Goal: Information Seeking & Learning: Learn about a topic

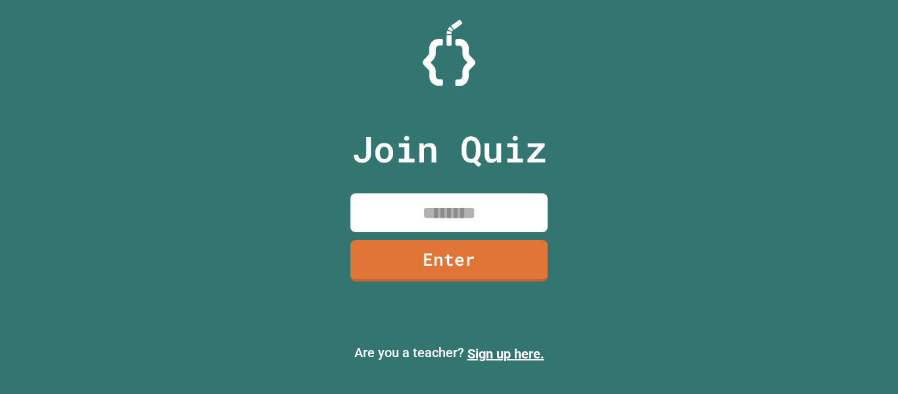
click at [401, 210] on input at bounding box center [448, 212] width 197 height 39
type input "********"
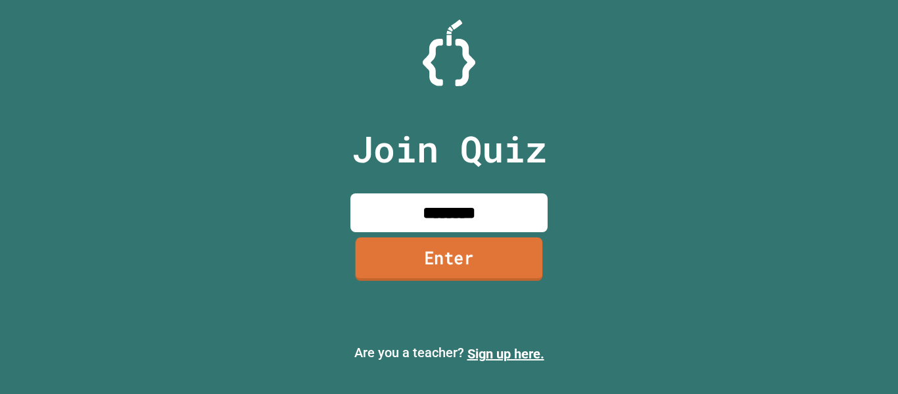
click at [438, 258] on link "Enter" at bounding box center [449, 258] width 187 height 43
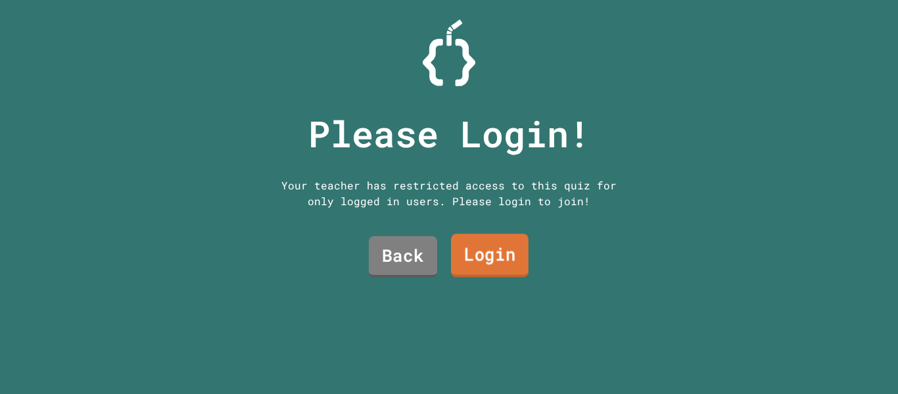
click at [495, 258] on link "Login" at bounding box center [490, 255] width 78 height 43
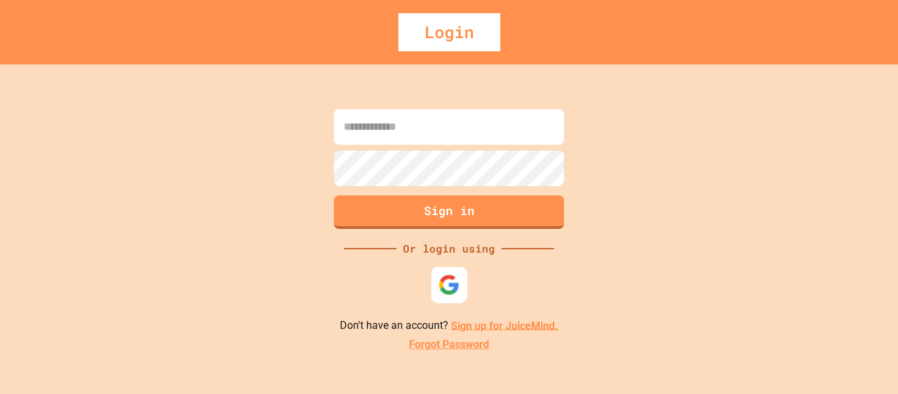
click at [450, 284] on img at bounding box center [449, 284] width 22 height 22
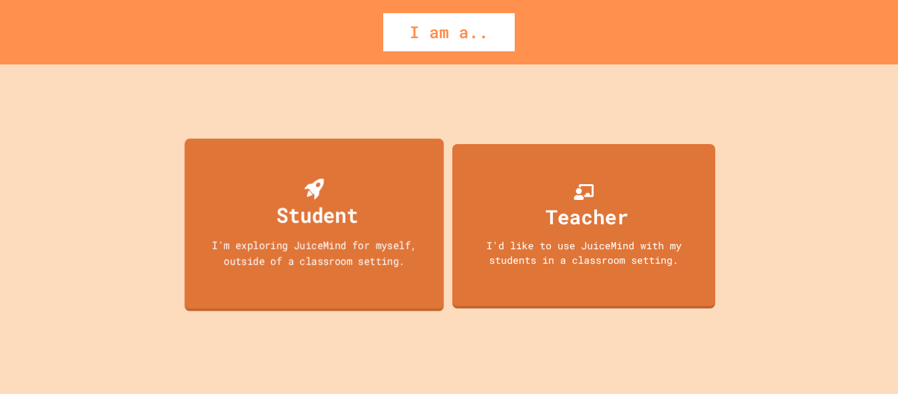
click at [346, 198] on div "Student" at bounding box center [314, 204] width 88 height 52
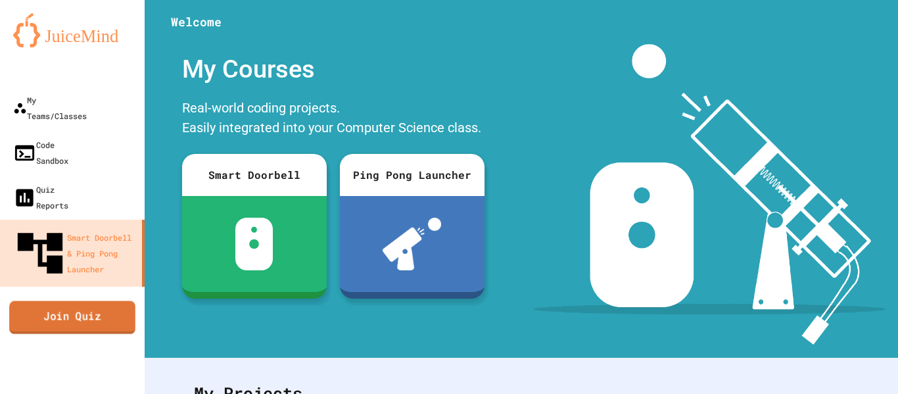
click at [92, 300] on link "Join Quiz" at bounding box center [72, 316] width 126 height 33
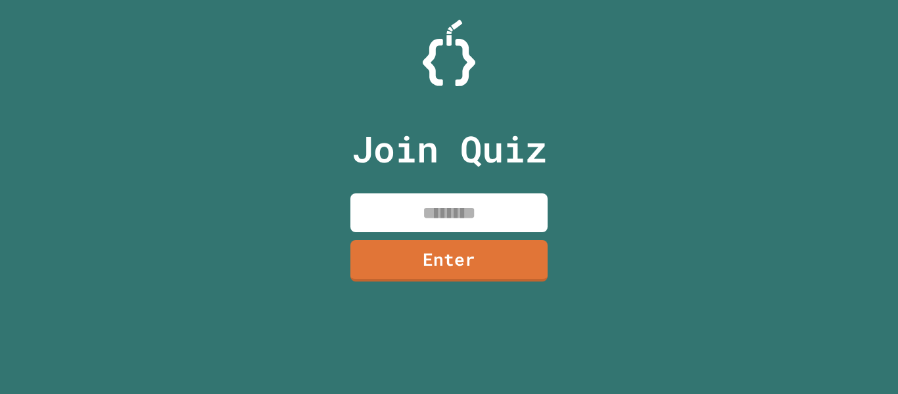
click at [451, 208] on input at bounding box center [448, 212] width 197 height 39
type input "********"
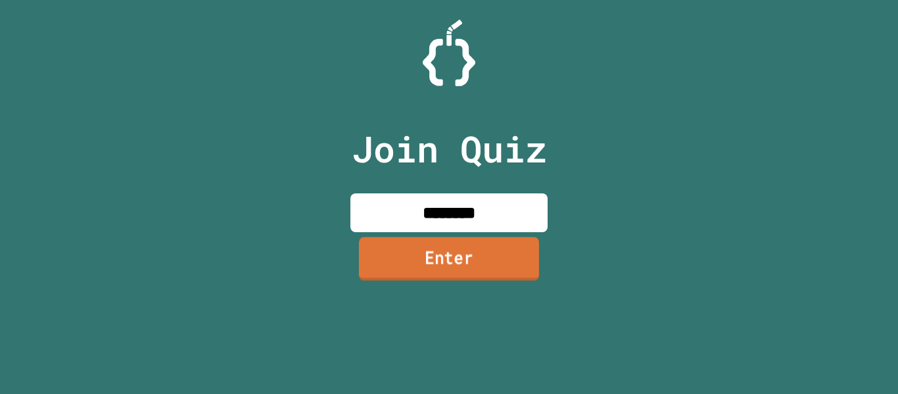
click at [470, 265] on link "Enter" at bounding box center [449, 258] width 180 height 43
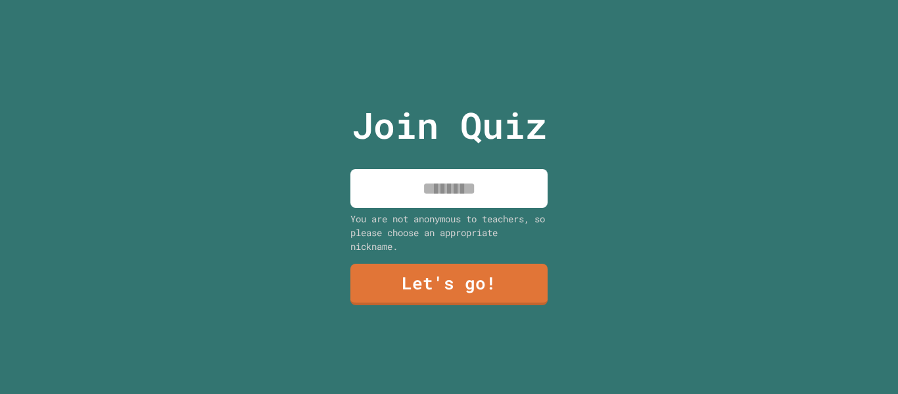
click at [417, 196] on input at bounding box center [448, 188] width 197 height 39
type input "*"
type input "******"
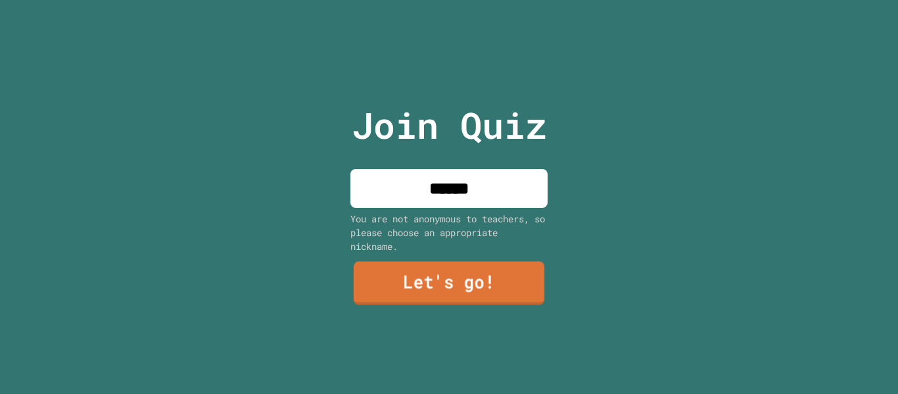
click at [419, 281] on link "Let's go!" at bounding box center [449, 283] width 191 height 43
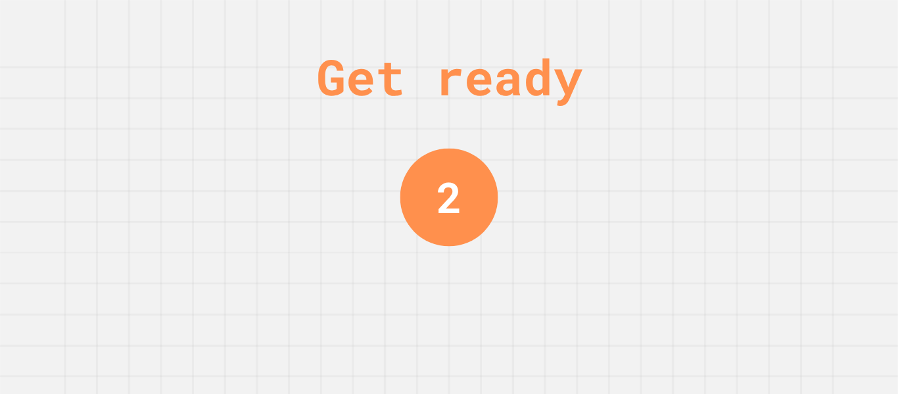
click at [442, 166] on div "2" at bounding box center [449, 197] width 26 height 64
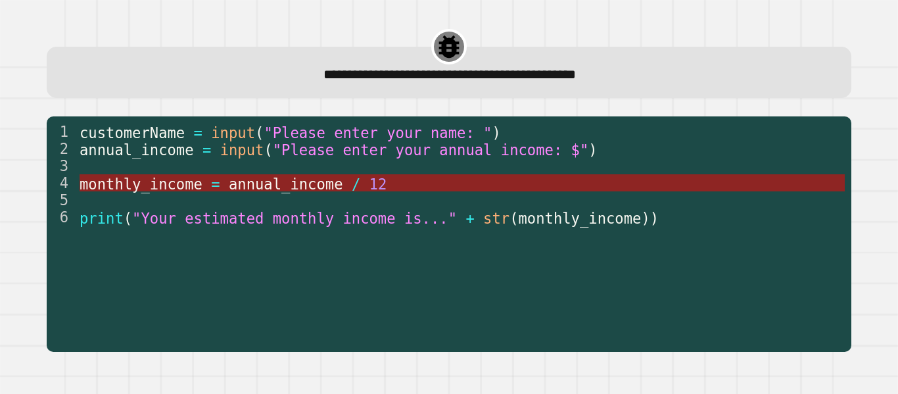
click at [252, 183] on span "annual_income" at bounding box center [286, 183] width 114 height 17
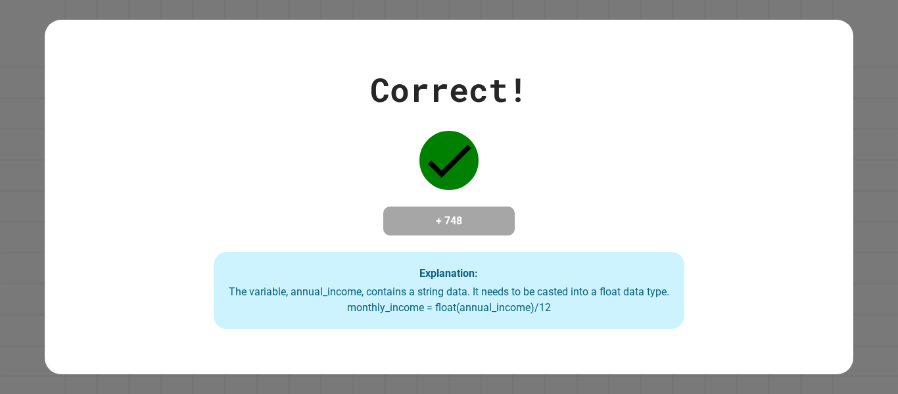
click at [479, 223] on h4 "+ 748" at bounding box center [448, 221] width 105 height 16
click at [605, 276] on div "Explanation: The variable, annual_income, contains a string data. It needs to b…" at bounding box center [449, 291] width 471 height 78
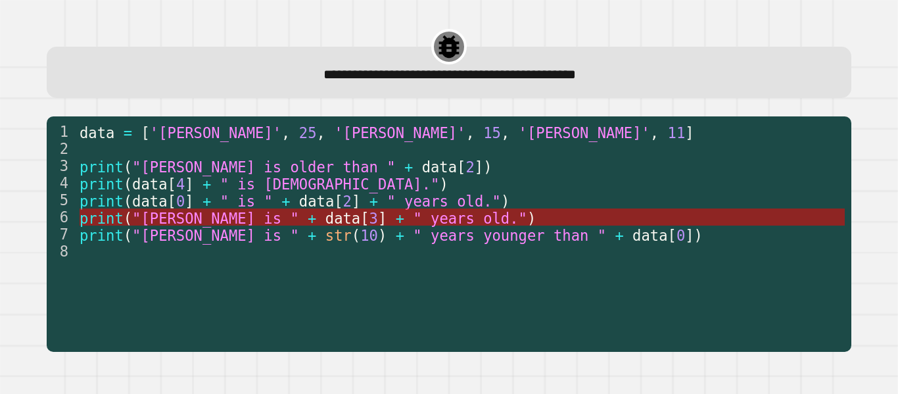
click at [163, 215] on span ""Simon is "" at bounding box center [215, 217] width 167 height 17
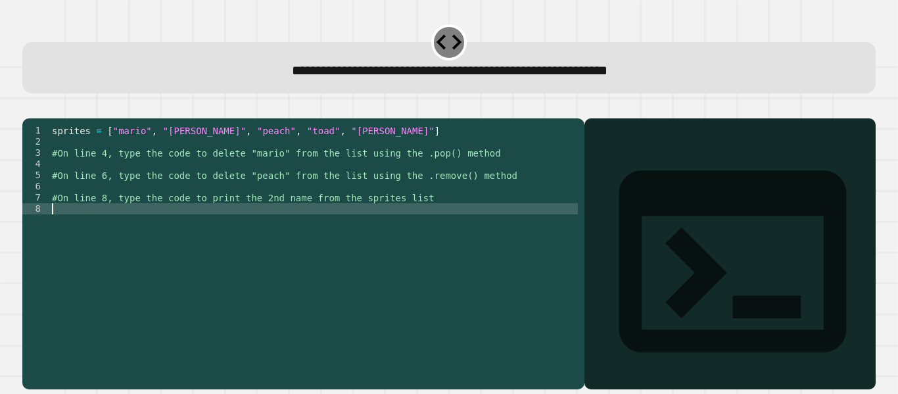
click at [279, 229] on div "sprites = [ "mario" , "luigi" , "peach" , "toad" , "bowser" ] #On line 4, type …" at bounding box center [313, 242] width 528 height 235
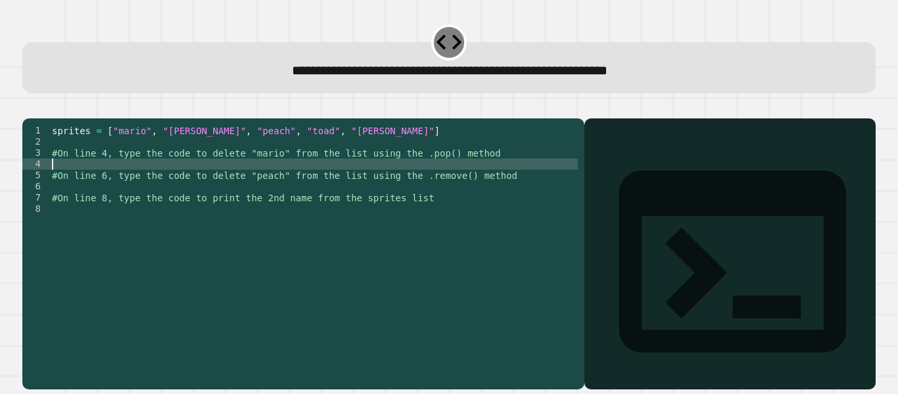
click at [218, 185] on div "sprites = [ "mario" , "luigi" , "peach" , "toad" , "bowser" ] #On line 4, type …" at bounding box center [313, 242] width 528 height 235
type textarea "*"
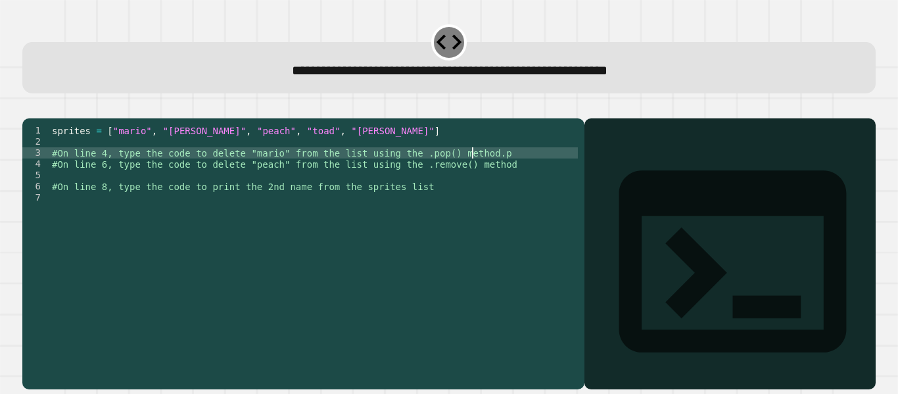
scroll to position [0, 29]
type textarea "**********"
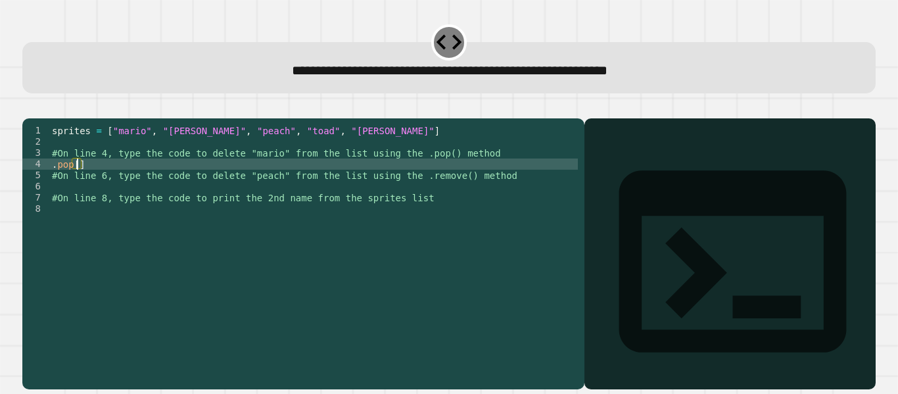
scroll to position [0, 1]
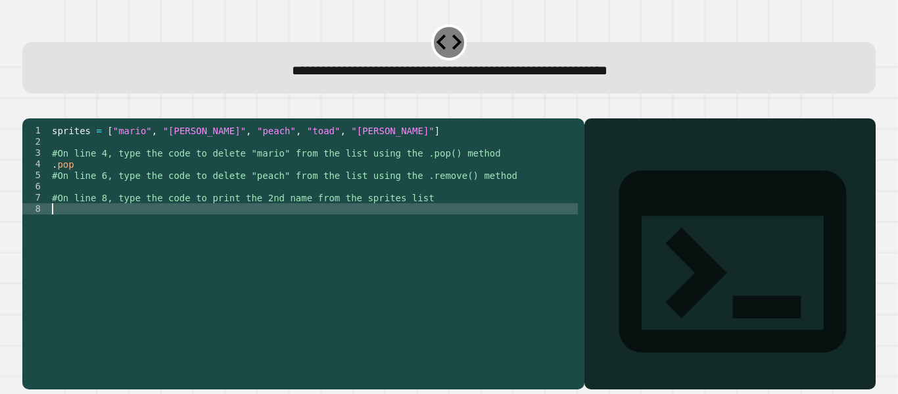
click at [252, 234] on div "sprites = [ "mario" , "luigi" , "peach" , "toad" , "bowser" ] #On line 4, type …" at bounding box center [313, 242] width 528 height 235
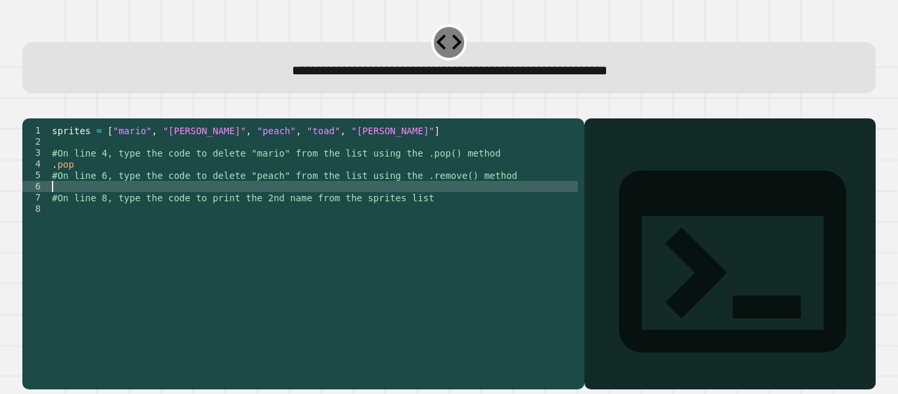
click at [220, 208] on div "sprites = [ "mario" , "luigi" , "peach" , "toad" , "bowser" ] #On line 4, type …" at bounding box center [313, 242] width 528 height 235
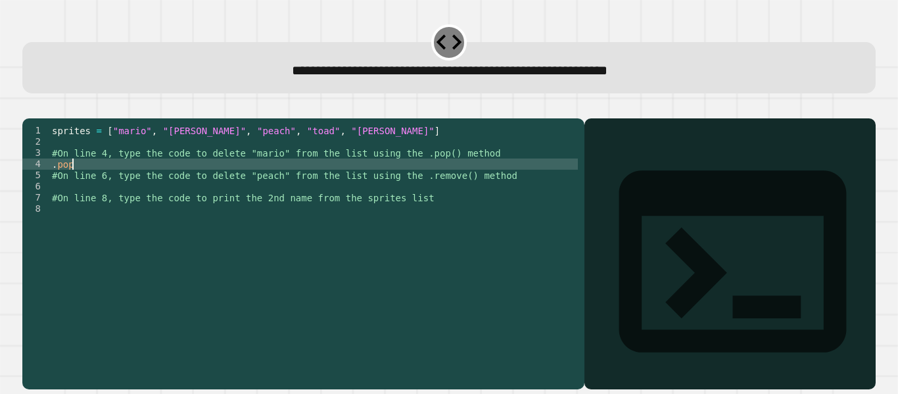
click at [156, 184] on div "sprites = [ "mario" , "luigi" , "peach" , "toad" , "bowser" ] #On line 4, type …" at bounding box center [313, 242] width 528 height 235
type textarea "******"
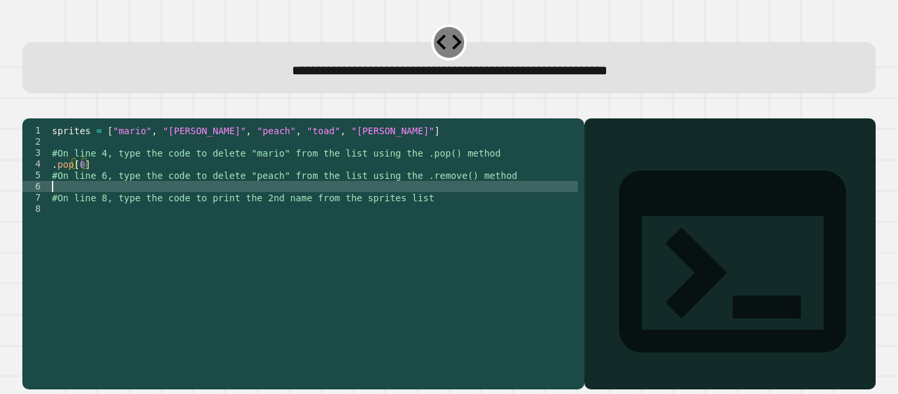
click at [91, 206] on div "sprites = [ "mario" , "luigi" , "peach" , "toad" , "bowser" ] #On line 4, type …" at bounding box center [313, 242] width 528 height 235
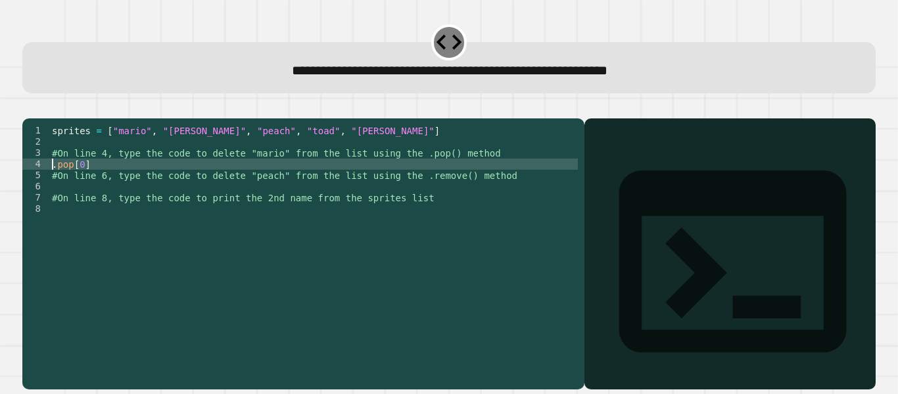
click at [53, 187] on div "sprites = [ "mario" , "luigi" , "peach" , "toad" , "bowser" ] #On line 4, type …" at bounding box center [313, 242] width 528 height 235
type textarea "**********"
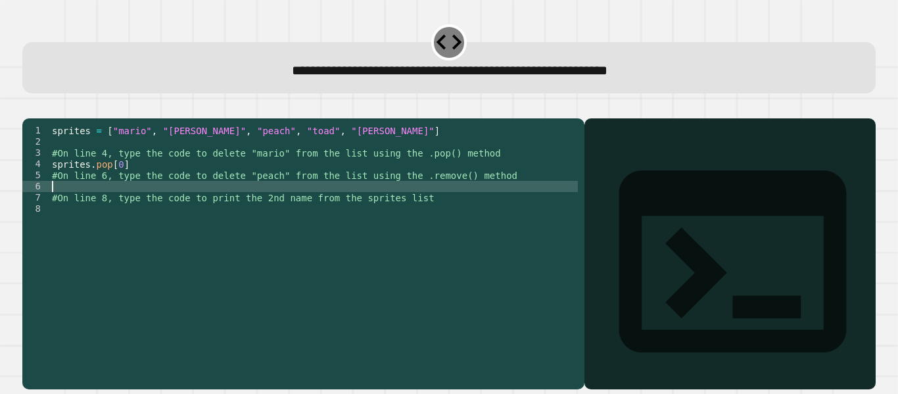
click at [121, 208] on div "sprites = [ "mario" , "luigi" , "peach" , "toad" , "bowser" ] #On line 4, type …" at bounding box center [313, 242] width 528 height 235
click at [124, 180] on div "sprites = [ "mario" , "luigi" , "peach" , "toad" , "bowser" ] #On line 4, type …" at bounding box center [313, 242] width 528 height 235
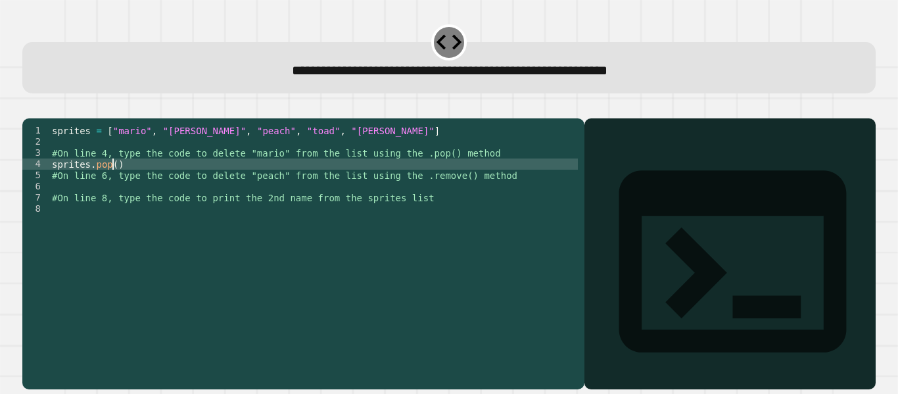
scroll to position [0, 4]
type textarea "**********"
click at [110, 212] on div "sprites = [ "mario" , "luigi" , "peach" , "toad" , "bowser" ] #On line 4, type …" at bounding box center [313, 242] width 528 height 235
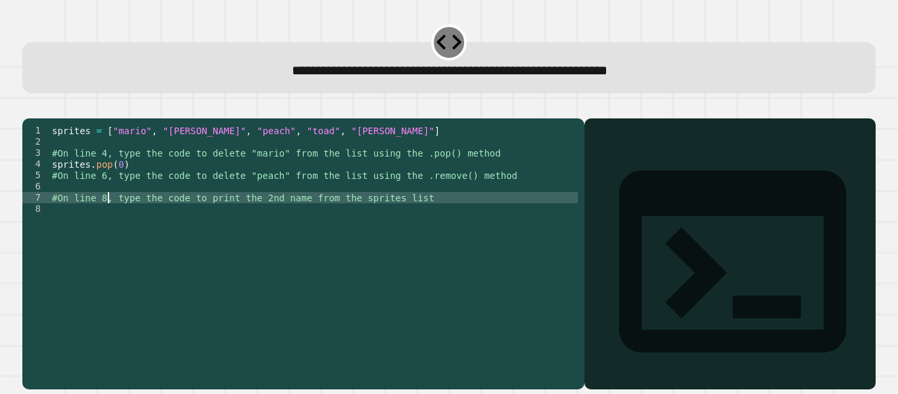
click at [104, 201] on div "sprites = [ "mario" , "luigi" , "peach" , "toad" , "bowser" ] #On line 4, type …" at bounding box center [313, 242] width 528 height 235
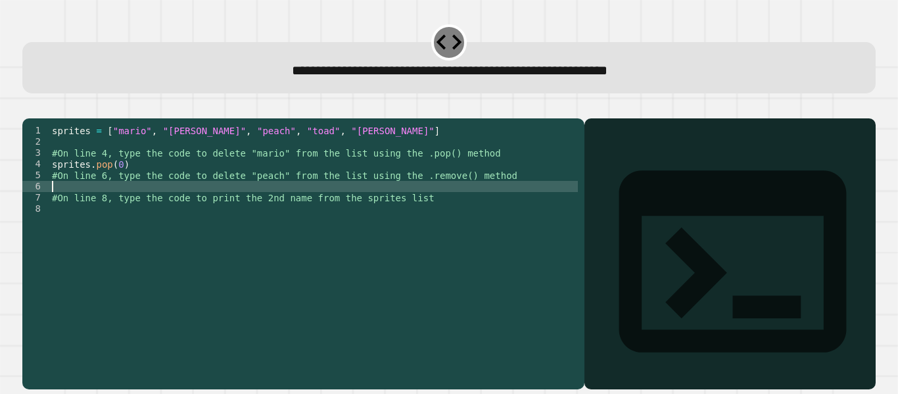
scroll to position [0, 0]
type textarea "**********"
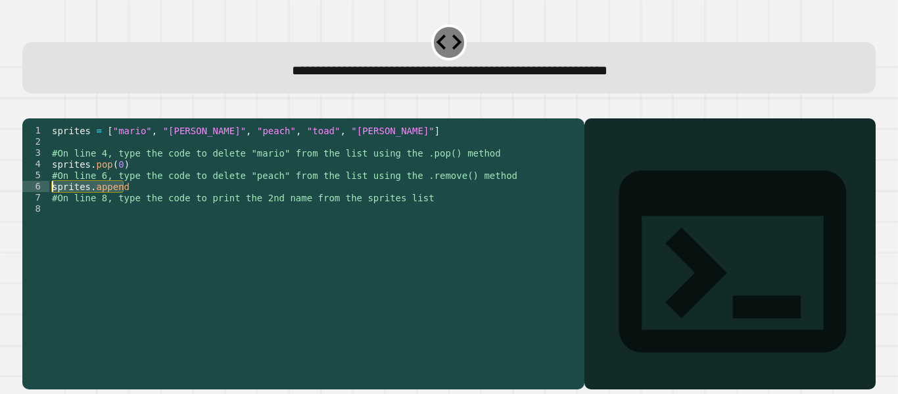
drag, startPoint x: 148, startPoint y: 204, endPoint x: 43, endPoint y: 205, distance: 104.5
click at [43, 205] on div "**********" at bounding box center [299, 231] width 555 height 212
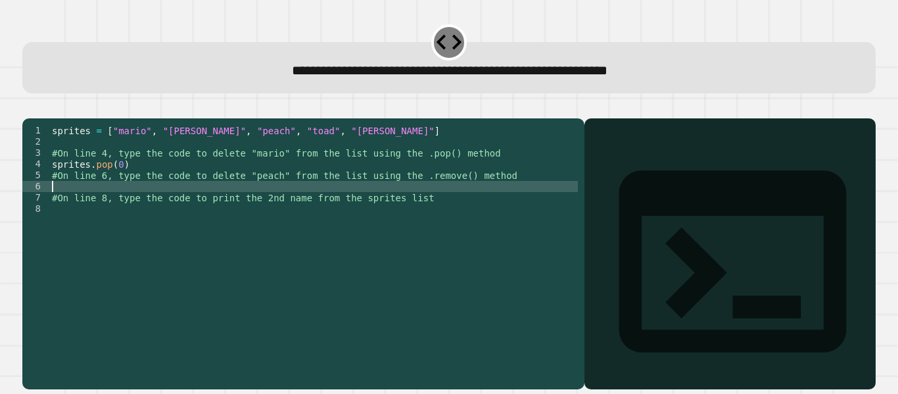
scroll to position [0, 0]
click at [179, 233] on div "sprites = [ "mario" , "luigi" , "peach" , "toad" , "bowser" ] #On line 4, type …" at bounding box center [313, 242] width 528 height 235
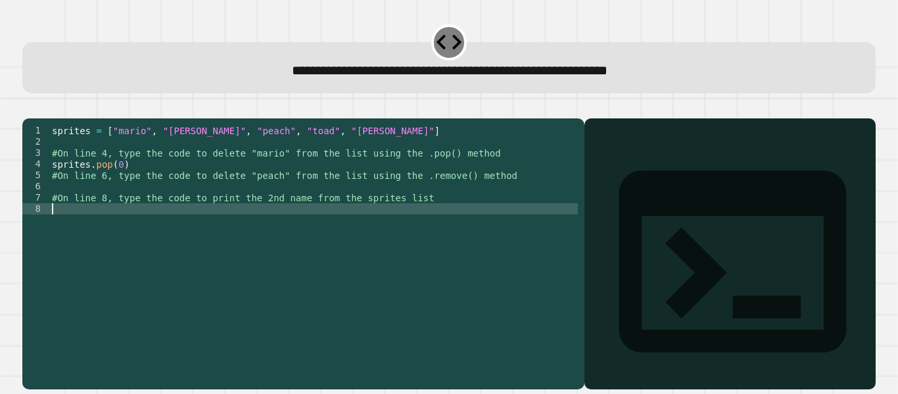
paste textarea "**********"
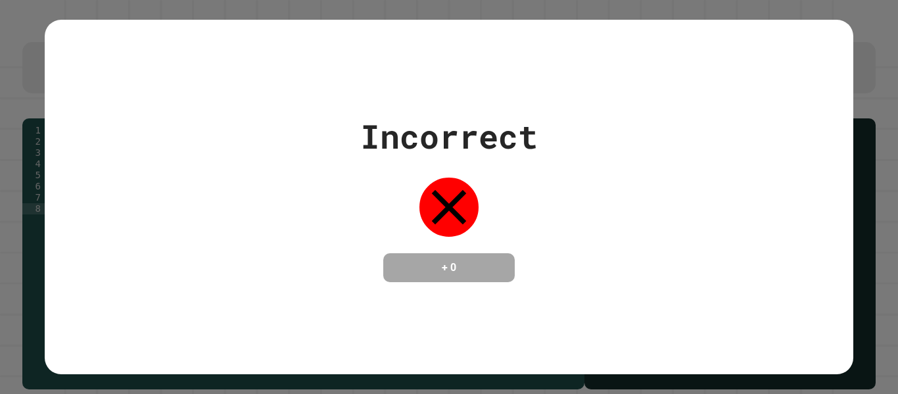
type textarea "**********"
click at [553, 196] on div "Incorrect + 0" at bounding box center [449, 197] width 808 height 170
click at [586, 244] on div "Incorrect + 0" at bounding box center [449, 197] width 808 height 170
click at [428, 269] on h4 "+ 0" at bounding box center [448, 268] width 105 height 16
drag, startPoint x: 428, startPoint y: 269, endPoint x: 520, endPoint y: 256, distance: 93.0
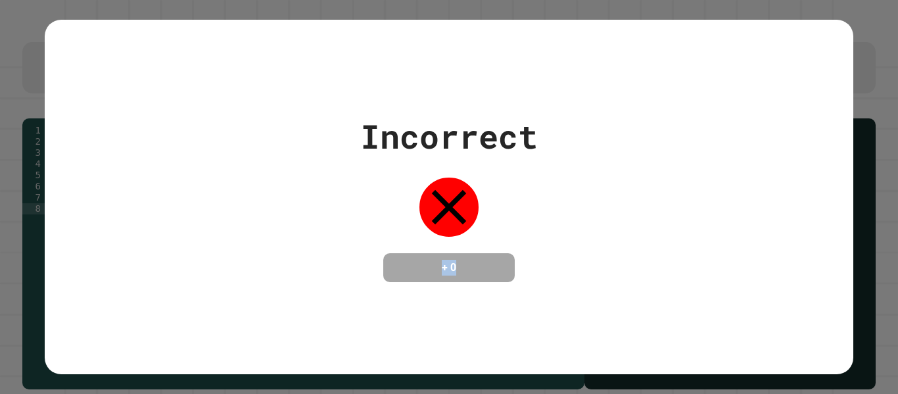
click at [520, 256] on div "Incorrect + 0" at bounding box center [448, 197] width 177 height 170
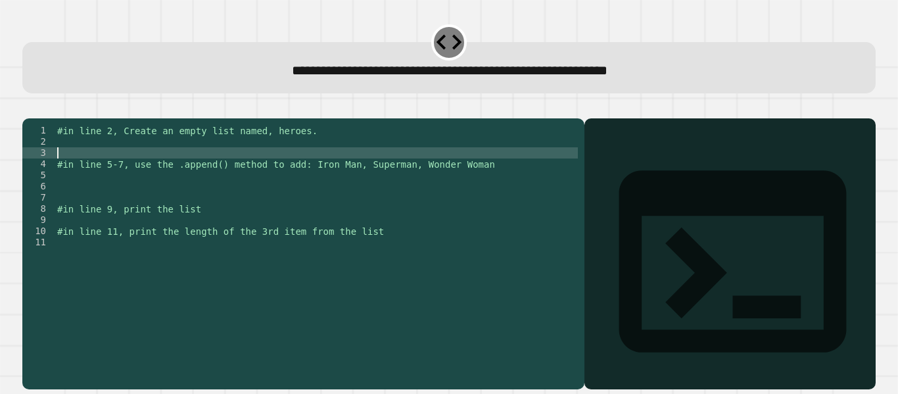
click at [108, 166] on div "#in line 2, Create an empty list named, heroes. #in line 5-7, use the .append()…" at bounding box center [317, 242] width 524 height 235
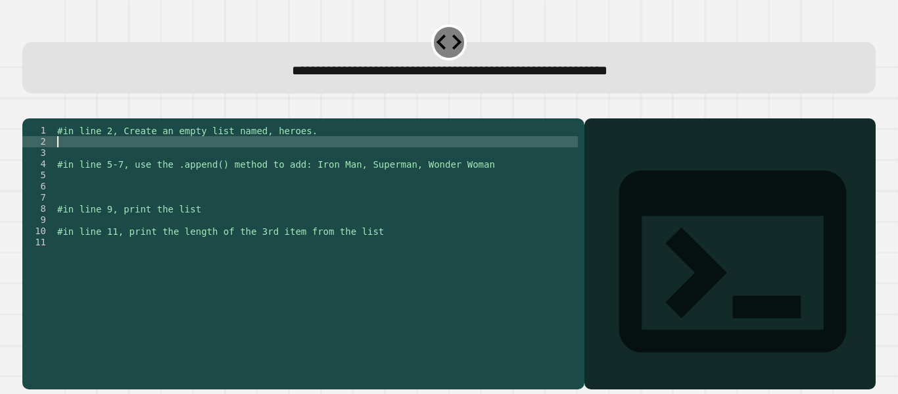
click at [108, 157] on div "#in line 2, Create an empty list named, heroes. #in line 5-7, use the .append()…" at bounding box center [317, 242] width 524 height 235
type textarea "*"
type textarea "*******"
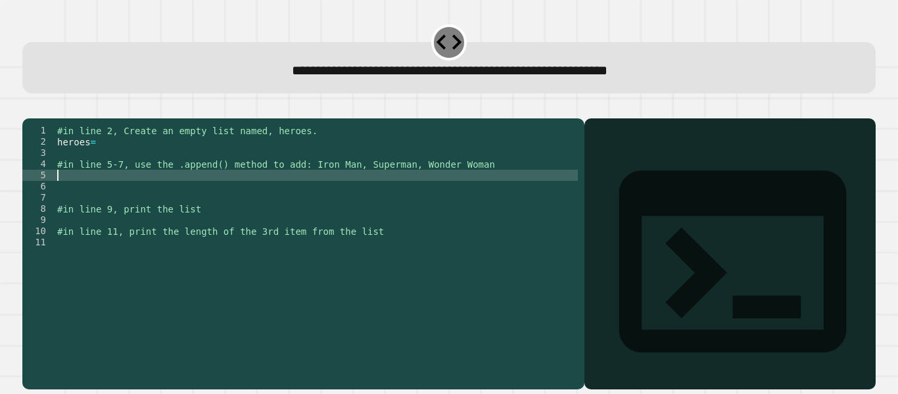
click at [112, 198] on div "#in line 2, Create an empty list named, heroes. heroes = #in line 5-7, use the …" at bounding box center [317, 242] width 524 height 235
type textarea "**********"
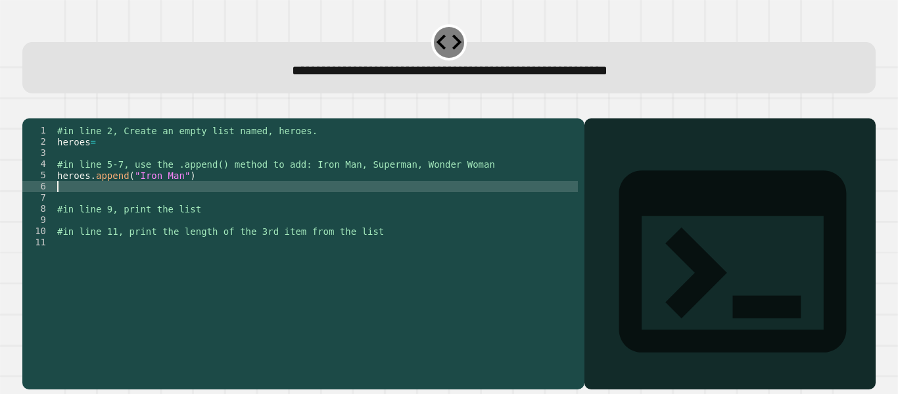
click at [173, 204] on div "#in line 2, Create an empty list named, heroes. heroes = #in line 5-7, use the …" at bounding box center [317, 242] width 524 height 235
type textarea "**********"
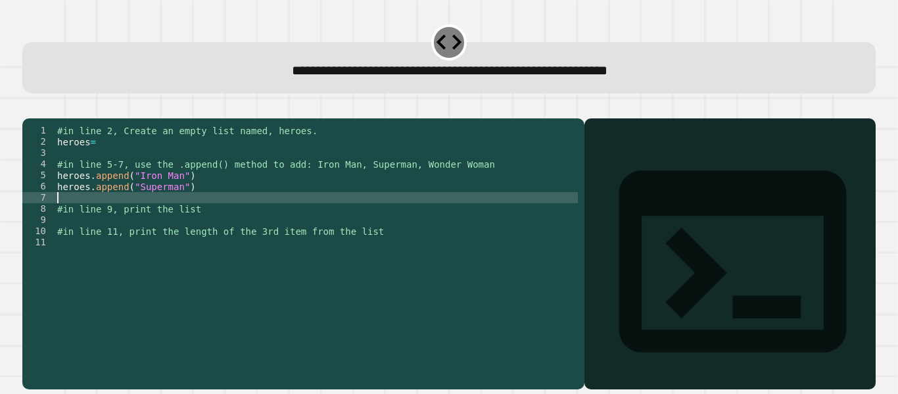
click at [195, 212] on div "#in line 2, Create an empty list named, heroes. heroes = #in line 5-7, use the …" at bounding box center [317, 242] width 524 height 235
type textarea "**********"
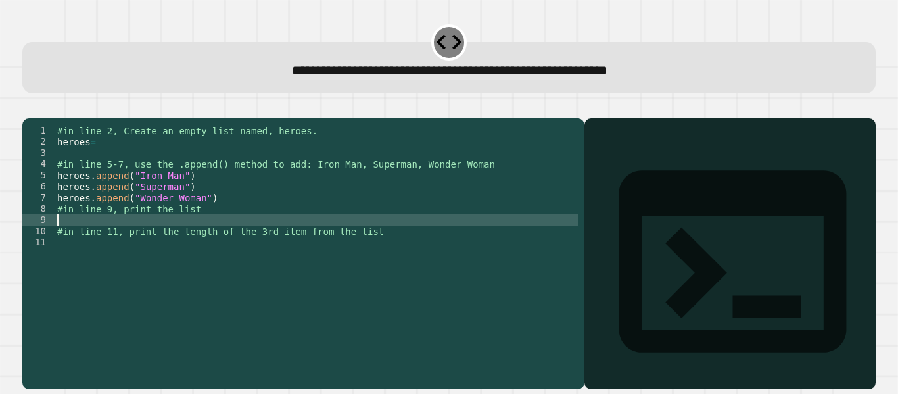
click at [179, 236] on div "#in line 2, Create an empty list named, heroes. heroes = #in line 5-7, use the …" at bounding box center [317, 242] width 524 height 235
click at [183, 268] on div "#in line 2, Create an empty list named, heroes. heroes = #in line 5-7, use the …" at bounding box center [317, 242] width 524 height 235
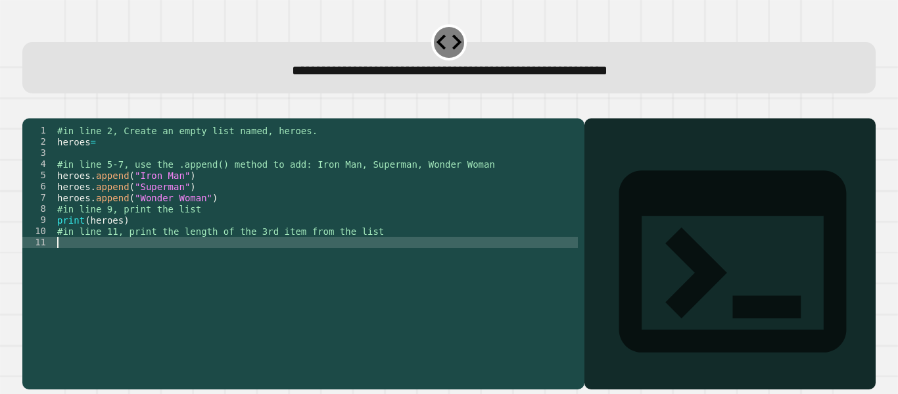
scroll to position [0, 0]
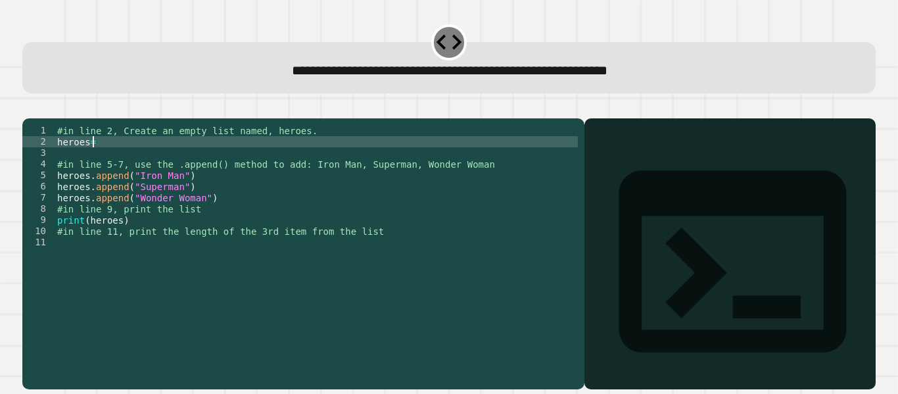
click at [155, 160] on div "#in line 2, Create an empty list named, heroes. heroes = #in line 5-7, use the …" at bounding box center [317, 242] width 524 height 235
type textarea "********"
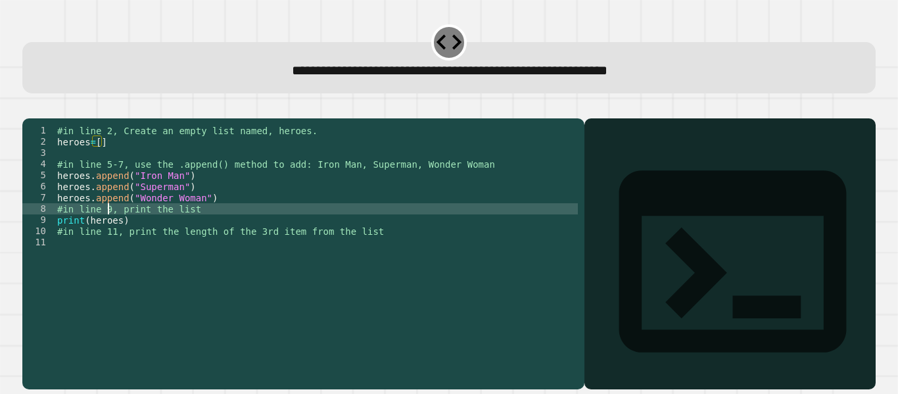
click at [107, 229] on div "#in line 2, Create an empty list named, heroes. heroes = [ ] #in line 5-7, use …" at bounding box center [317, 242] width 524 height 235
click at [181, 268] on div "#in line 2, Create an empty list named, heroes. heroes = [ ] #in line 5-7, use …" at bounding box center [317, 242] width 524 height 235
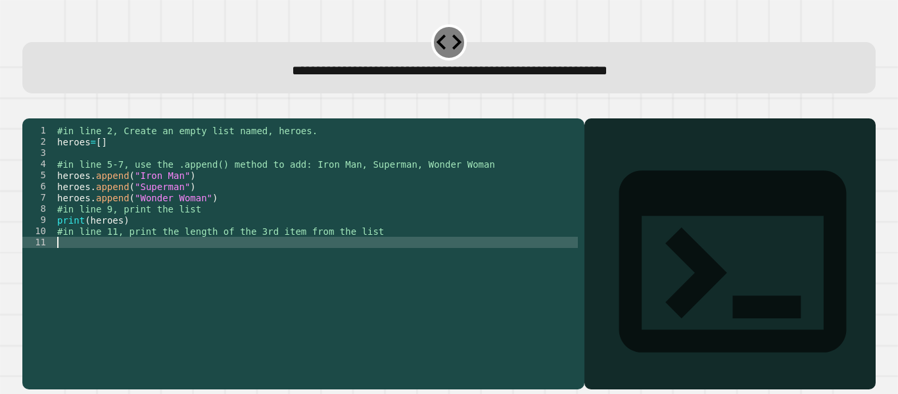
scroll to position [0, 0]
click at [127, 273] on div "#in line 2, Create an empty list named, heroes. heroes = [ ] #in line 5-7, use …" at bounding box center [317, 242] width 524 height 235
click at [187, 262] on div "#in line 2, Create an empty list named, heroes. heroes = [ ] #in line 5-7, use …" at bounding box center [317, 242] width 524 height 235
click at [180, 263] on div "#in line 2, Create an empty list named, heroes. heroes = [ ] #in line 5-7, use …" at bounding box center [317, 242] width 524 height 235
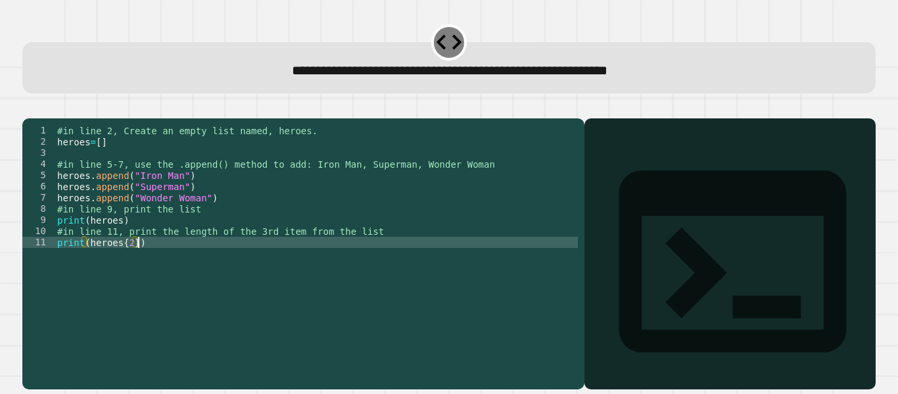
click at [185, 278] on div "#in line 2, Create an empty list named, heroes. heroes = [ ] #in line 5-7, use …" at bounding box center [317, 242] width 524 height 235
click at [187, 287] on div "#in line 2, Create an empty list named, heroes. heroes = [ ] #in line 5-7, use …" at bounding box center [317, 242] width 524 height 235
click at [129, 310] on div "#in line 2, Create an empty list named, heroes. heroes = [ ] #in line 5-7, use …" at bounding box center [317, 242] width 524 height 235
click at [141, 288] on div "#in line 2, Create an empty list named, heroes. heroes = [ ] #in line 5-7, use …" at bounding box center [317, 242] width 524 height 235
click at [134, 264] on div "#in line 2, Create an empty list named, heroes. heroes = [ ] #in line 5-7, use …" at bounding box center [317, 242] width 524 height 235
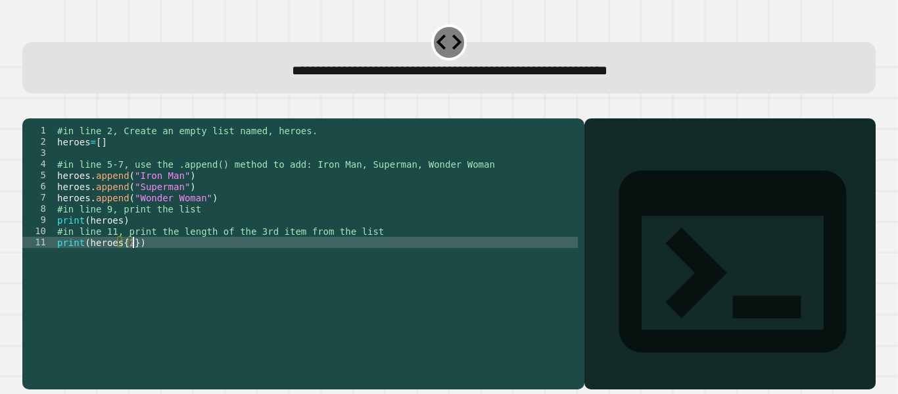
click at [165, 294] on div "#in line 2, Create an empty list named, heroes. heroes = [ ] #in line 5-7, use …" at bounding box center [317, 242] width 524 height 235
click at [205, 269] on div "#in line 2, Create an empty list named, heroes. heroes = [ ] #in line 5-7, use …" at bounding box center [317, 242] width 524 height 235
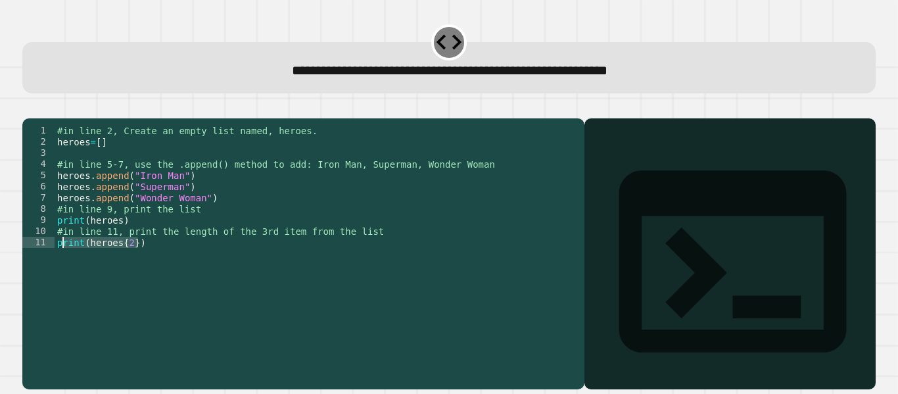
drag, startPoint x: 168, startPoint y: 262, endPoint x: 62, endPoint y: 260, distance: 106.5
click at [62, 260] on div "#in line 2, Create an empty list named, heroes. heroes = [ ] #in line 5-7, use …" at bounding box center [317, 242] width 524 height 235
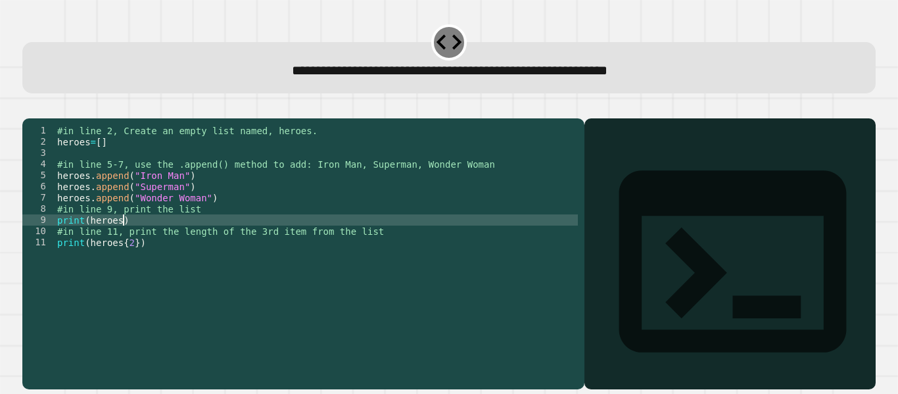
click at [208, 239] on div "#in line 2, Create an empty list named, heroes. heroes = [ ] #in line 5-7, use …" at bounding box center [317, 242] width 524 height 235
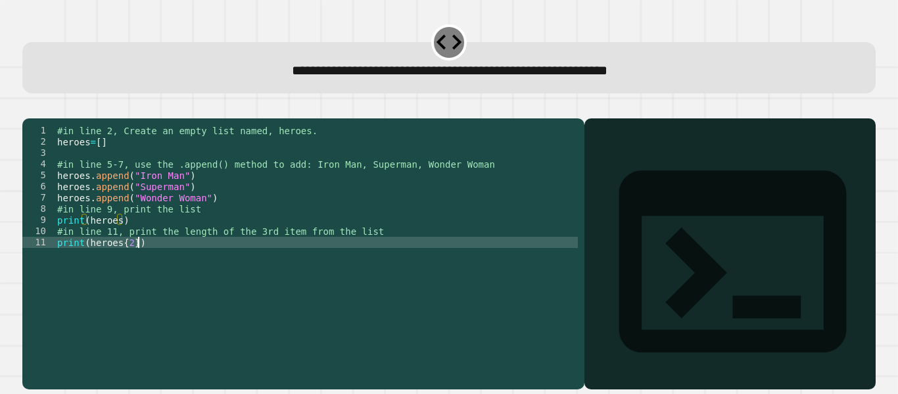
click at [178, 271] on div "#in line 2, Create an empty list named, heroes. heroes = [ ] #in line 5-7, use …" at bounding box center [317, 242] width 524 height 235
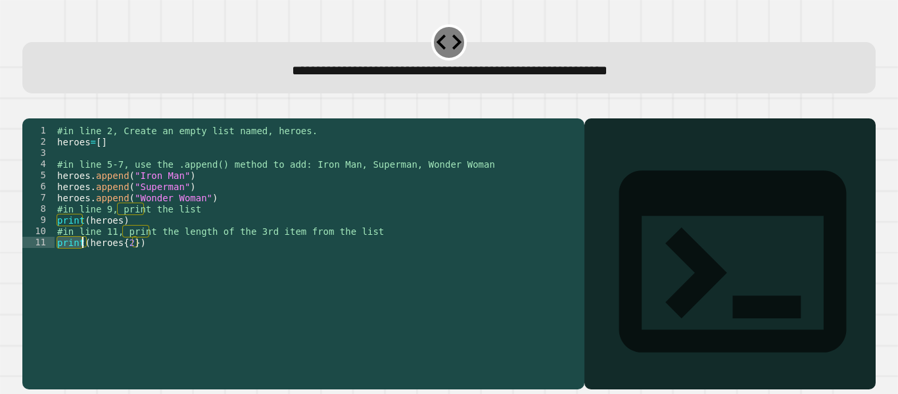
drag, startPoint x: 57, startPoint y: 263, endPoint x: 84, endPoint y: 264, distance: 27.0
click at [84, 264] on div "#in line 2, Create an empty list named, heroes. heroes = [ ] #in line 5-7, use …" at bounding box center [317, 242] width 524 height 235
click at [128, 266] on div "#in line 2, Create an empty list named, heroes. heroes = [ ] #in line 5-7, use …" at bounding box center [317, 242] width 524 height 235
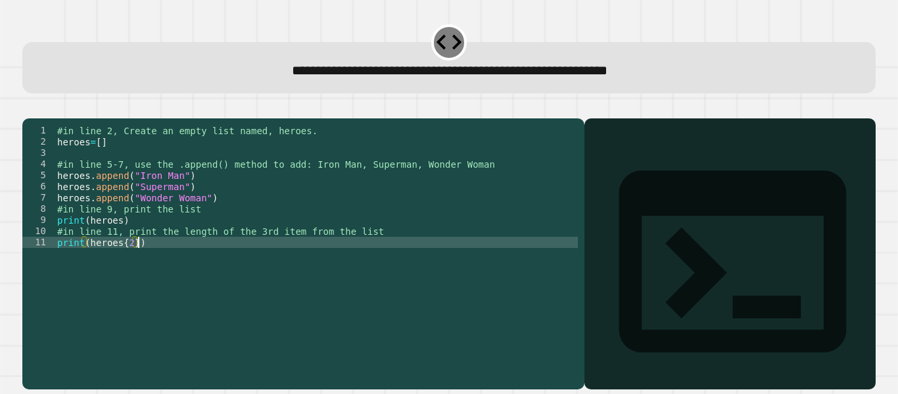
click at [145, 276] on div "#in line 2, Create an empty list named, heroes. heroes = [ ] #in line 5-7, use …" at bounding box center [317, 242] width 524 height 235
click at [157, 260] on div "#in line 2, Create an empty list named, heroes. heroes = [ ] #in line 5-7, use …" at bounding box center [317, 242] width 524 height 235
click at [160, 277] on div "#in line 2, Create an empty list named, heroes. heroes = [ ] #in line 5-7, use …" at bounding box center [317, 242] width 524 height 235
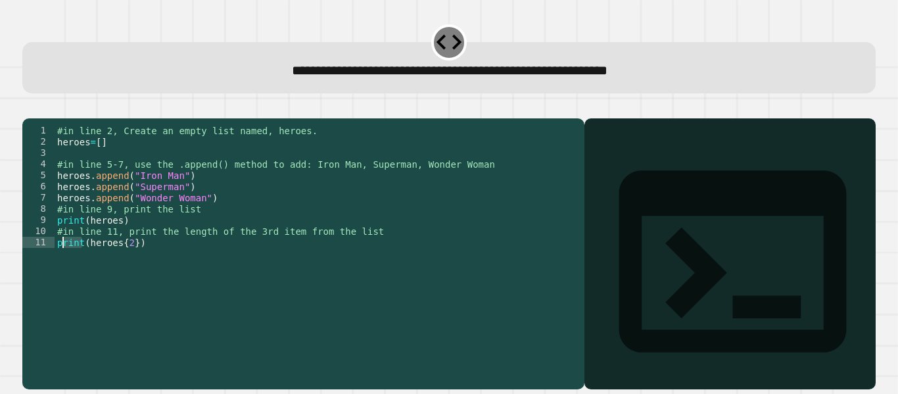
drag, startPoint x: 80, startPoint y: 264, endPoint x: 59, endPoint y: 264, distance: 21.0
click at [59, 264] on div "#in line 2, Create an empty list named, heroes. heroes = [ ] #in line 5-7, use …" at bounding box center [317, 242] width 524 height 235
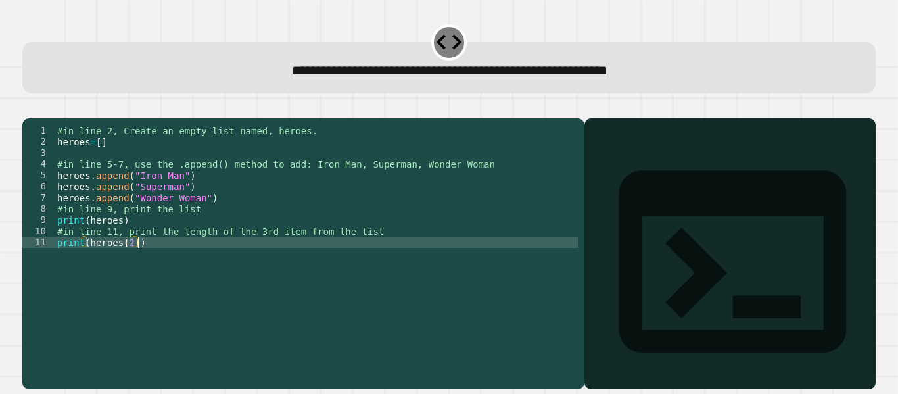
click at [136, 262] on div "#in line 2, Create an empty list named, heroes. heroes = [ ] #in line 5-7, use …" at bounding box center [317, 242] width 524 height 235
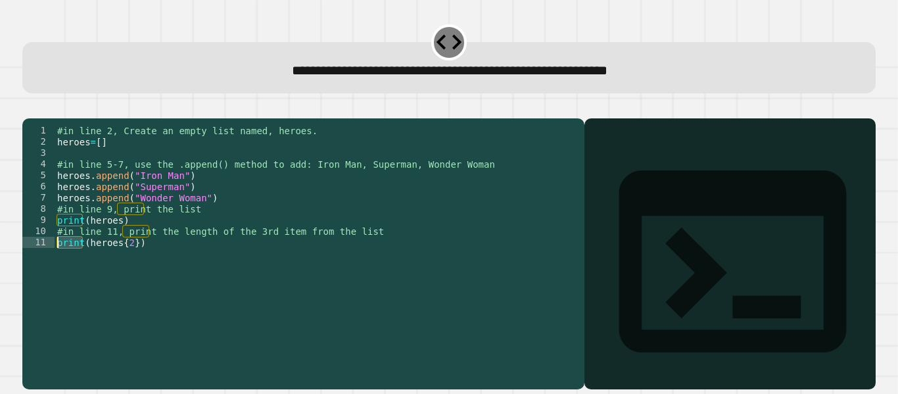
drag, startPoint x: 81, startPoint y: 262, endPoint x: 55, endPoint y: 261, distance: 25.6
click at [55, 261] on div "#in line 2, Create an empty list named, heroes. heroes = [ ] #in line 5-7, use …" at bounding box center [317, 242] width 524 height 235
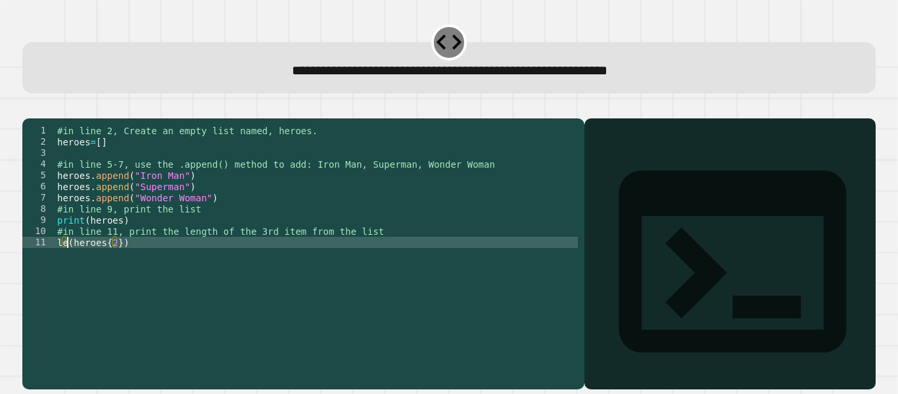
type textarea "**********"
click at [108, 274] on div "#in line 2, Create an empty list named, heroes. heroes = [ ] #in line 5-7, use …" at bounding box center [317, 242] width 524 height 235
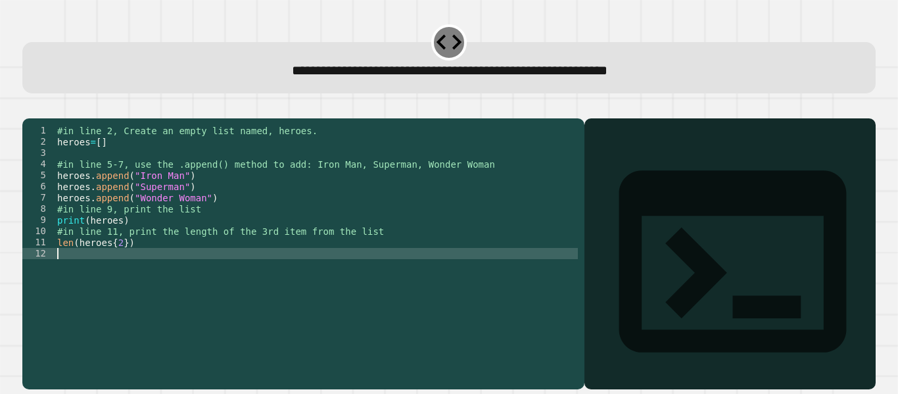
scroll to position [0, 0]
click at [166, 267] on div "#in line 2, Create an empty list named, heroes. heroes = [ ] #in line 5-7, use …" at bounding box center [317, 242] width 524 height 235
click at [123, 263] on div "#in line 2, Create an empty list named, heroes. heroes = [ ] #in line 5-7, use …" at bounding box center [317, 242] width 524 height 235
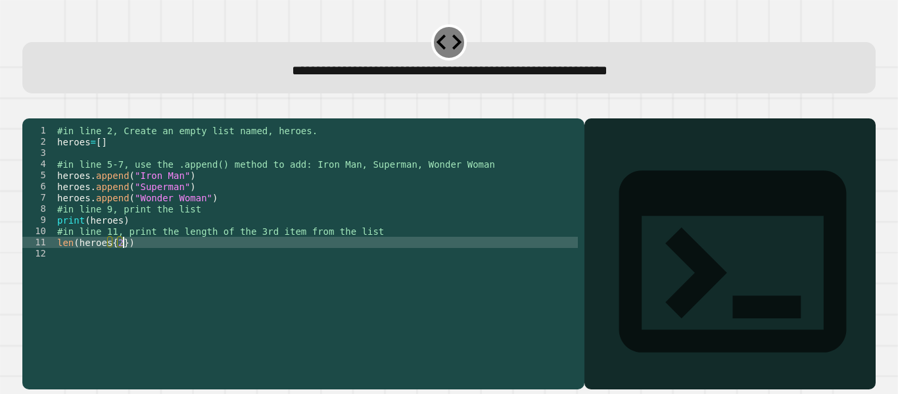
click at [129, 262] on div "#in line 2, Create an empty list named, heroes. heroes = [ ] #in line 5-7, use …" at bounding box center [317, 242] width 524 height 235
click at [29, 108] on icon "button" at bounding box center [29, 108] width 0 height 0
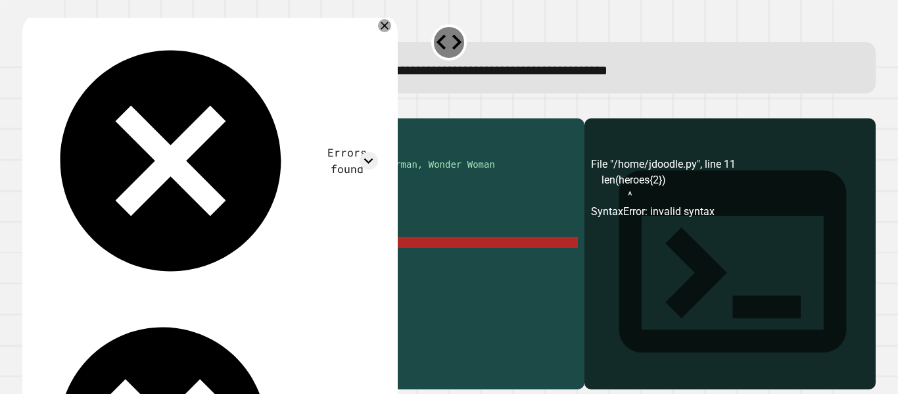
click at [125, 264] on div "#in line 2, Create an empty list named, heroes. heroes = [ ] #in line 5-7, use …" at bounding box center [317, 242] width 524 height 235
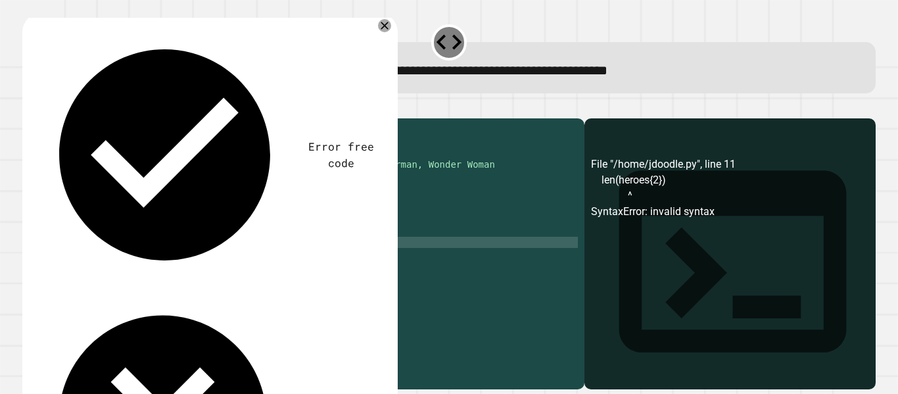
click at [112, 262] on div "#in line 2, Create an empty list named, heroes. heroes = [ ] #in line 5-7, use …" at bounding box center [317, 242] width 524 height 235
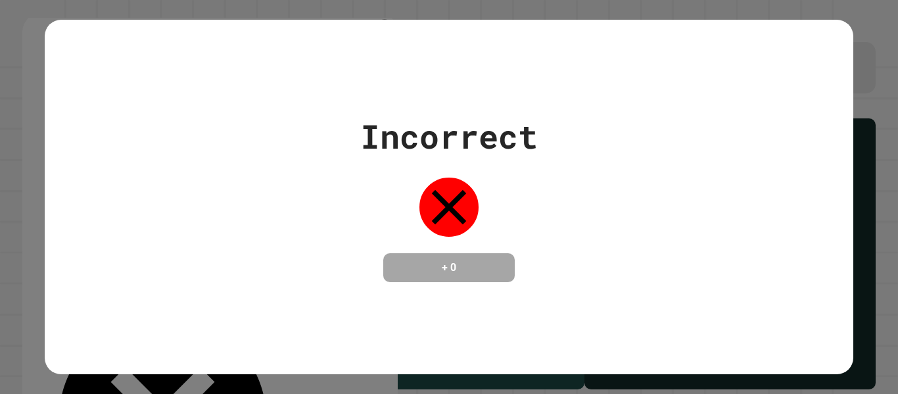
type textarea "**********"
click at [640, 112] on div "Incorrect + 0" at bounding box center [449, 197] width 808 height 170
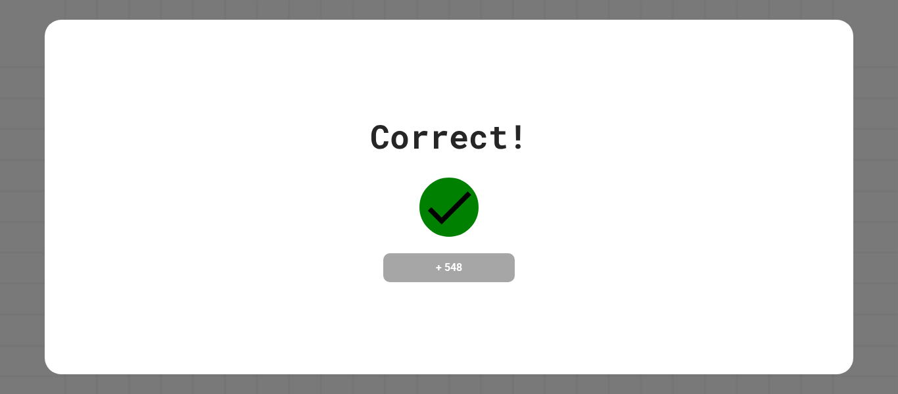
click at [285, 257] on div "Correct! + 548" at bounding box center [449, 197] width 808 height 170
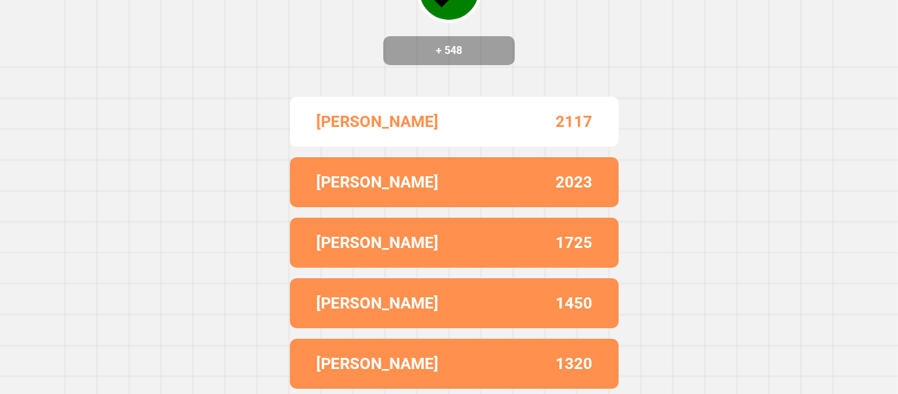
scroll to position [0, 0]
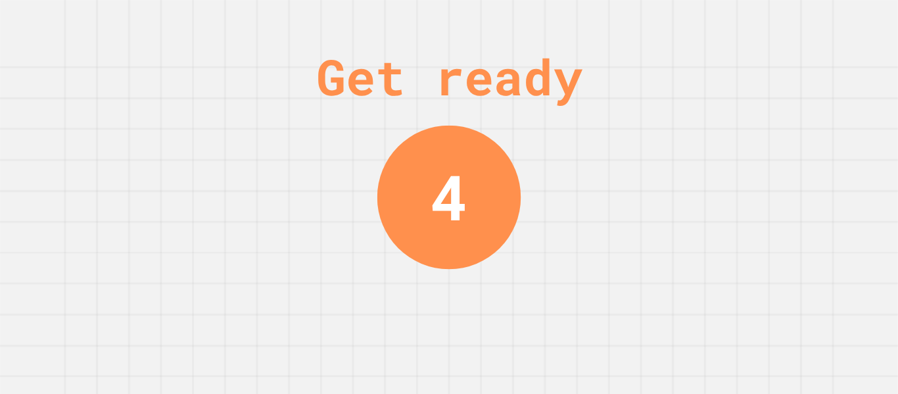
click at [400, 283] on div "Get ready 4" at bounding box center [449, 197] width 99 height 394
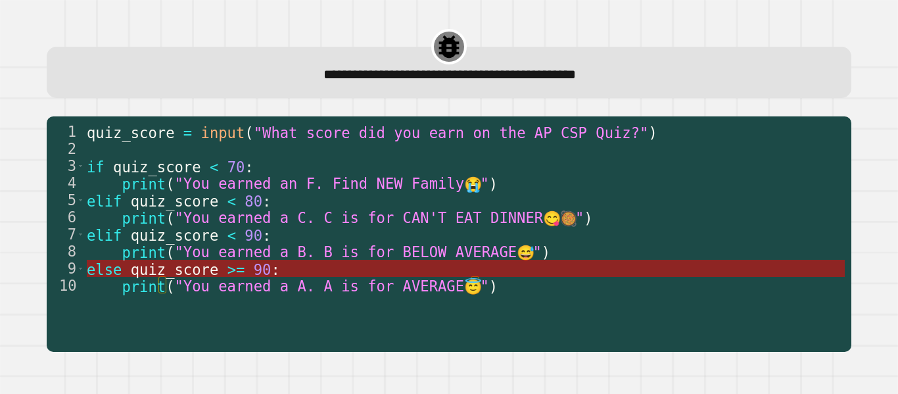
click at [227, 266] on span ">=" at bounding box center [236, 268] width 18 height 17
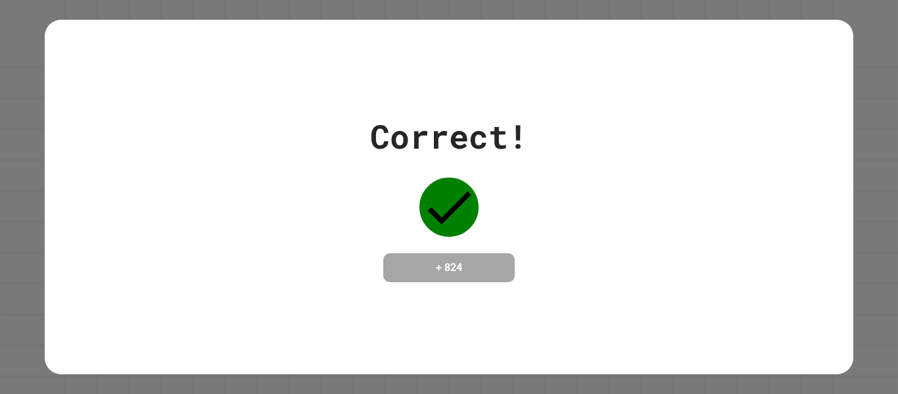
click at [224, 266] on div "Correct! + 824" at bounding box center [449, 197] width 808 height 170
click at [439, 260] on h4 "+ 824" at bounding box center [448, 268] width 105 height 16
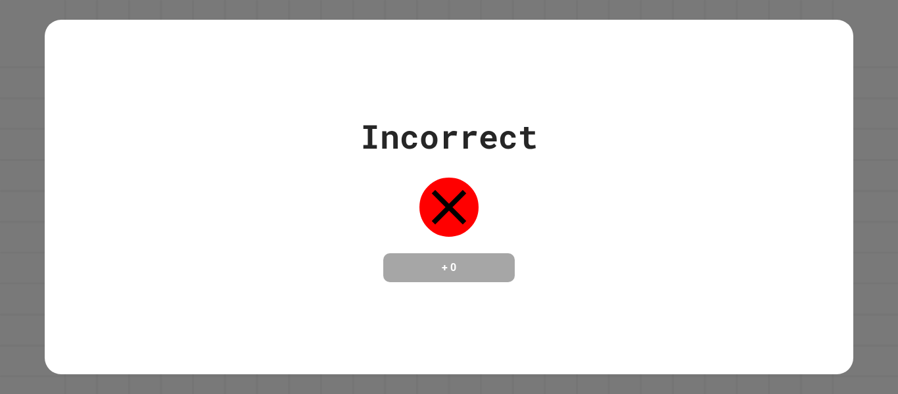
click at [499, 112] on div "Incorrect" at bounding box center [448, 136] width 177 height 49
click at [524, 112] on div "Incorrect" at bounding box center [448, 136] width 177 height 49
drag, startPoint x: 438, startPoint y: 196, endPoint x: 488, endPoint y: 229, distance: 60.0
click at [488, 229] on div "Incorrect + 0" at bounding box center [448, 197] width 177 height 170
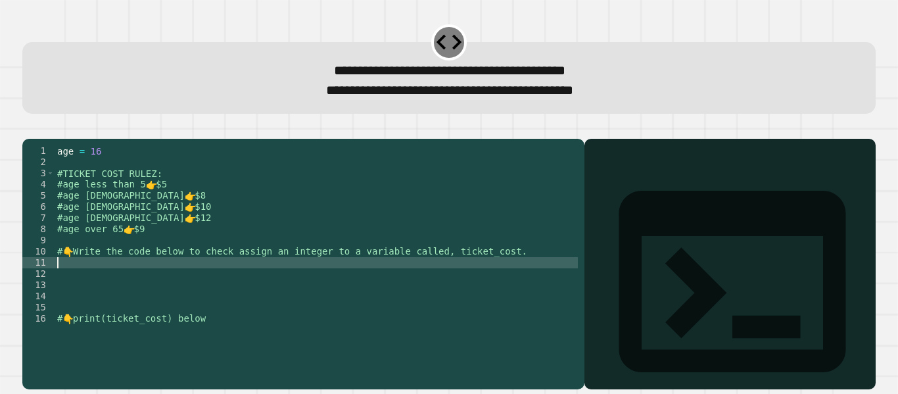
click at [122, 283] on div "age = 16 #TICKET COST RULEZ: #age less than 5 👉 $5 #age 5 to 13 👉 $8 #age 14 to…" at bounding box center [316, 251] width 523 height 212
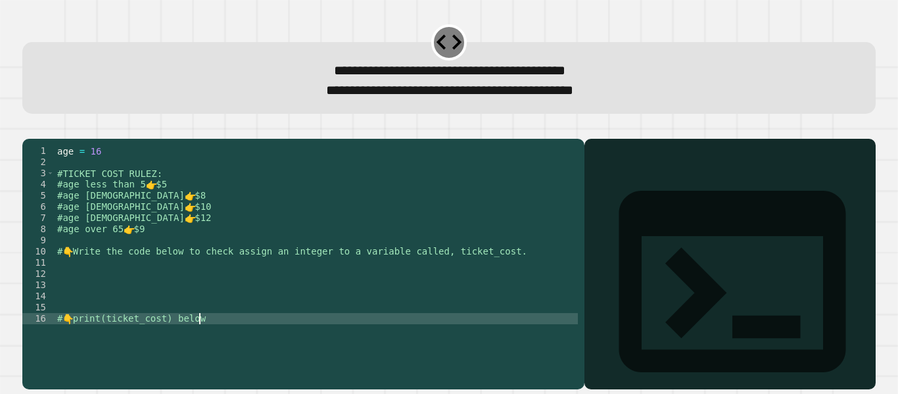
click at [93, 350] on div "age = 16 #TICKET COST RULEZ: #age less than 5 👉 $5 #age 5 to 13 👉 $8 #age 14 to…" at bounding box center [316, 251] width 523 height 212
click at [89, 353] on div "age = 16 #TICKET COST RULEZ: #age less than 5 👉 $5 #age 5 to 13 👉 $8 #age 14 to…" at bounding box center [316, 251] width 523 height 212
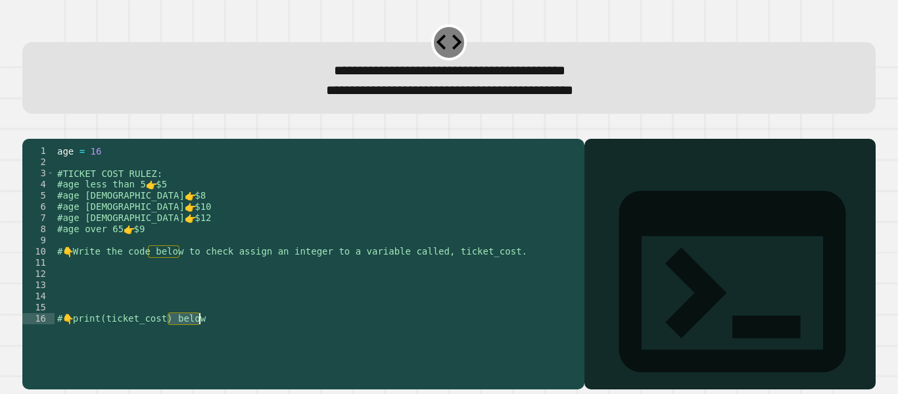
drag, startPoint x: 168, startPoint y: 340, endPoint x: 91, endPoint y: 344, distance: 77.6
click at [91, 344] on div "age = 16 #TICKET COST RULEZ: #age less than 5 👉 $5 #age 5 to 13 👉 $8 #age 14 to…" at bounding box center [316, 251] width 523 height 212
click at [188, 335] on div "age = 16 #TICKET COST RULEZ: #age less than 5 👉 $5 #age 5 to 13 👉 $8 #age 14 to…" at bounding box center [316, 240] width 523 height 190
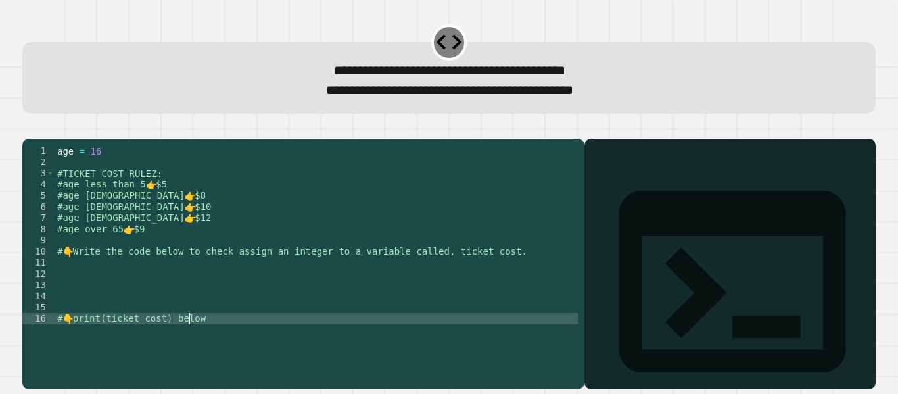
click at [214, 336] on div "age = 16 #TICKET COST RULEZ: #age less than 5 👉 $5 #age 5 to 13 👉 $8 #age 14 to…" at bounding box center [316, 251] width 523 height 212
type textarea "**********"
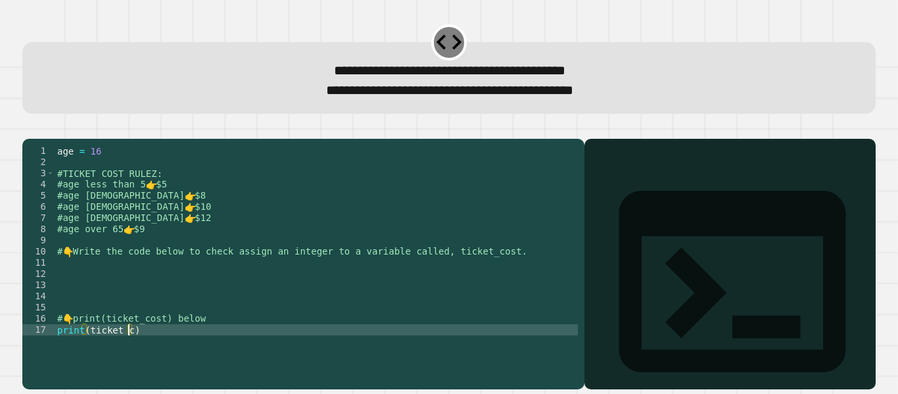
scroll to position [0, 5]
type textarea "**********"
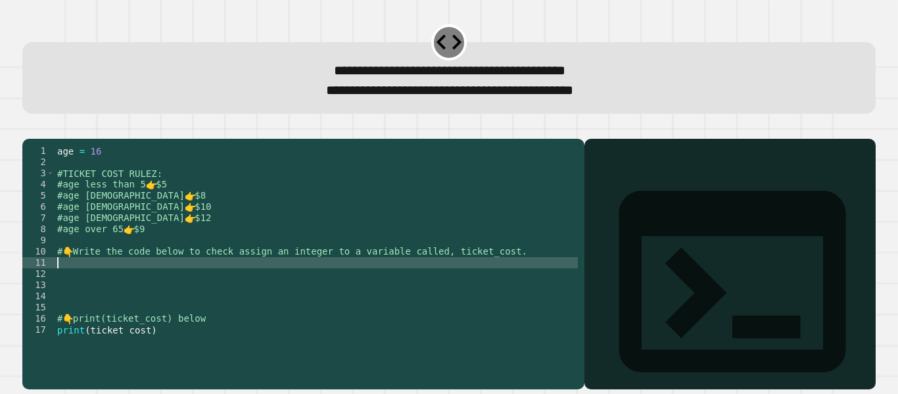
click at [190, 280] on div "age = 16 #TICKET COST RULEZ: #age less than 5 👉 $5 #age 5 to 13 👉 $8 #age 14 to…" at bounding box center [316, 251] width 523 height 212
click at [104, 302] on div "age = 16 #TICKET COST RULEZ: #age less than 5 👉 $5 #age 5 to 13 👉 $8 #age 14 to…" at bounding box center [316, 251] width 523 height 212
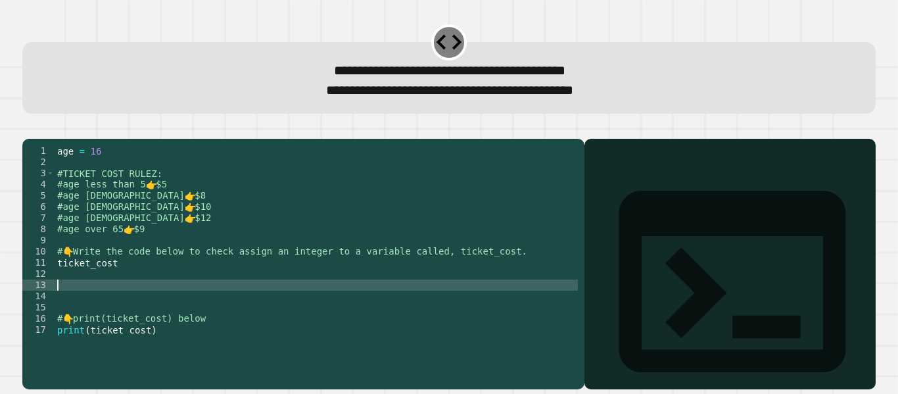
scroll to position [0, 0]
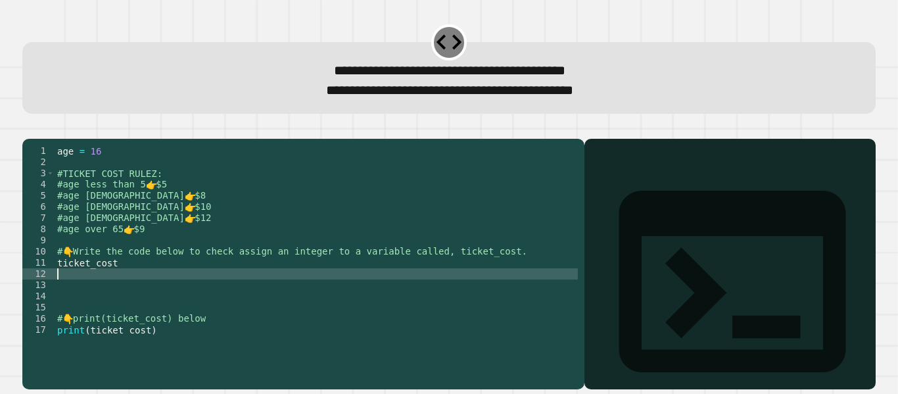
click at [104, 295] on div "age = 16 #TICKET COST RULEZ: #age less than 5 👉 $5 #age 5 to 13 👉 $8 #age 14 to…" at bounding box center [316, 251] width 523 height 212
click at [116, 281] on div "age = 16 #TICKET COST RULEZ: #age less than 5 👉 $5 #age 5 to 13 👉 $8 #age 14 to…" at bounding box center [316, 251] width 523 height 212
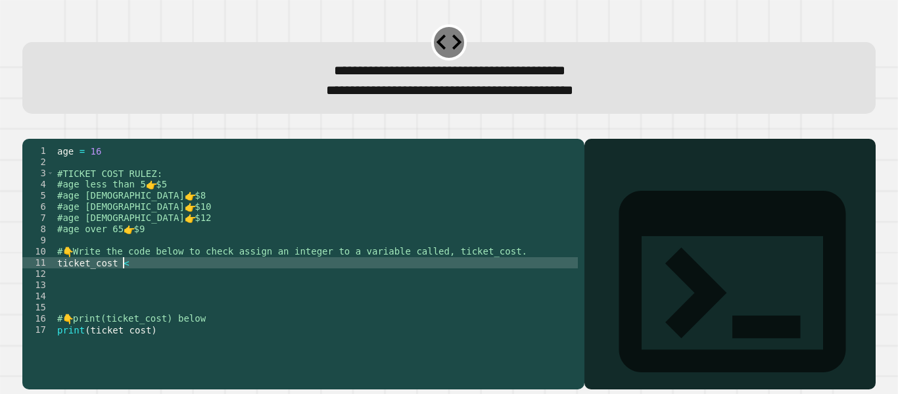
scroll to position [0, 4]
click at [206, 279] on div "age = 16 #TICKET COST RULEZ: #age less than 5 👉 $5 #age 5 to 13 👉 $8 #age 14 to…" at bounding box center [316, 251] width 523 height 212
click at [55, 282] on div "age = 16 #TICKET COST RULEZ: #age less than 5 👉 $5 #age 5 to 13 👉 $8 #age 14 to…" at bounding box center [316, 251] width 523 height 212
type textarea "**********"
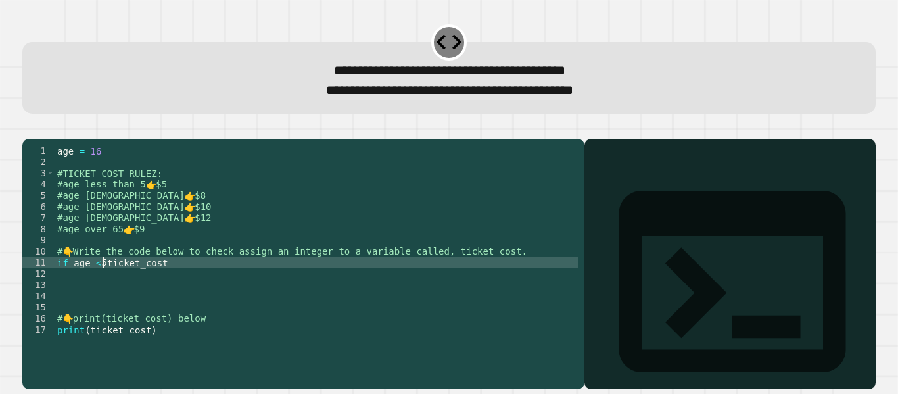
scroll to position [0, 4]
click at [181, 279] on div "age = 16 #TICKET COST RULEZ: #age less than 5 👉 $5 #age 5 to 13 👉 $8 #age 14 to…" at bounding box center [316, 251] width 523 height 212
click at [126, 291] on div "age = 16 #TICKET COST RULEZ: #age less than 5 👉 $5 #age 5 to 13 👉 $8 #age 14 to…" at bounding box center [316, 251] width 523 height 212
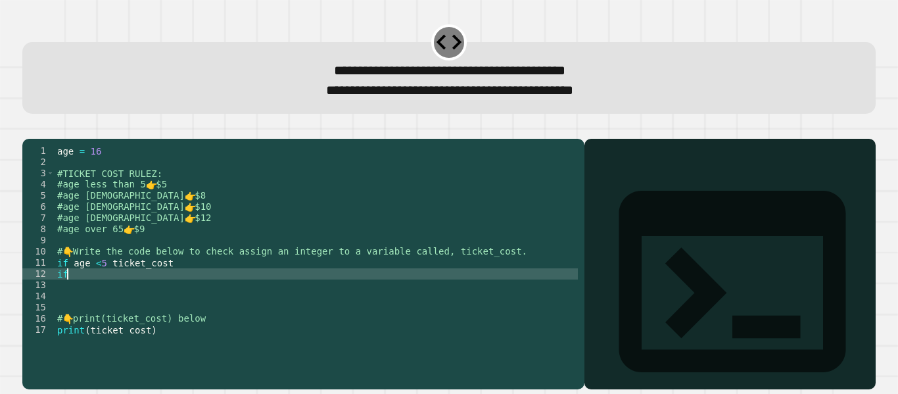
scroll to position [0, 1]
click at [180, 287] on div "age = 16 #TICKET COST RULEZ: #age less than 5 👉 $5 #age 5 to 13 👉 $8 #age 14 to…" at bounding box center [316, 251] width 523 height 212
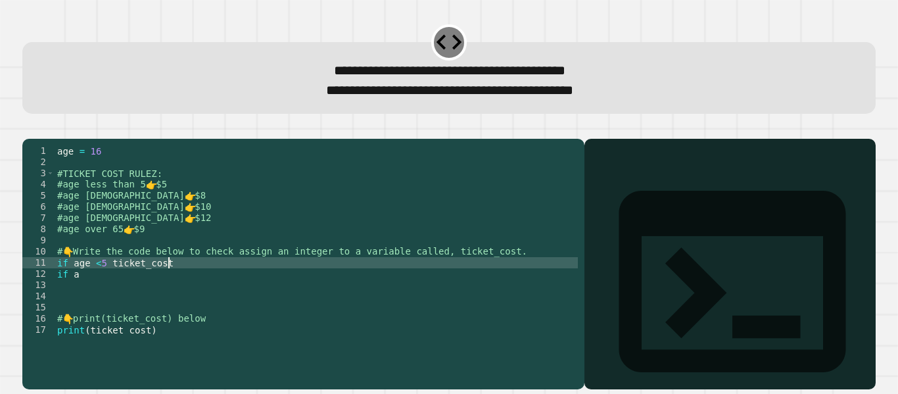
type textarea "**********"
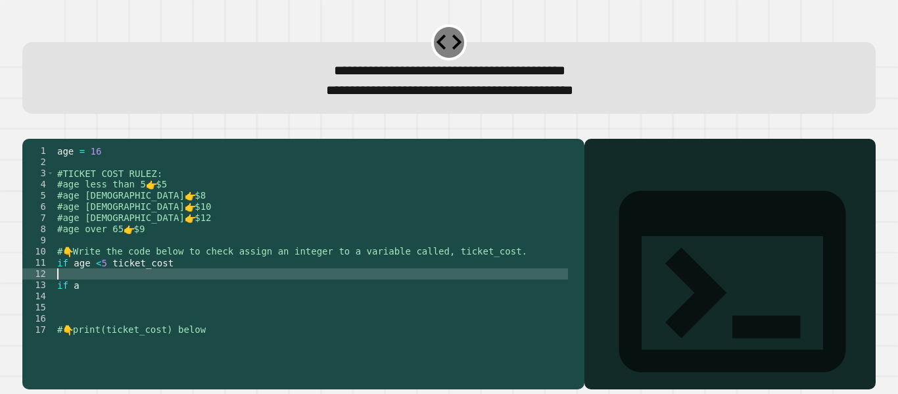
scroll to position [0, 0]
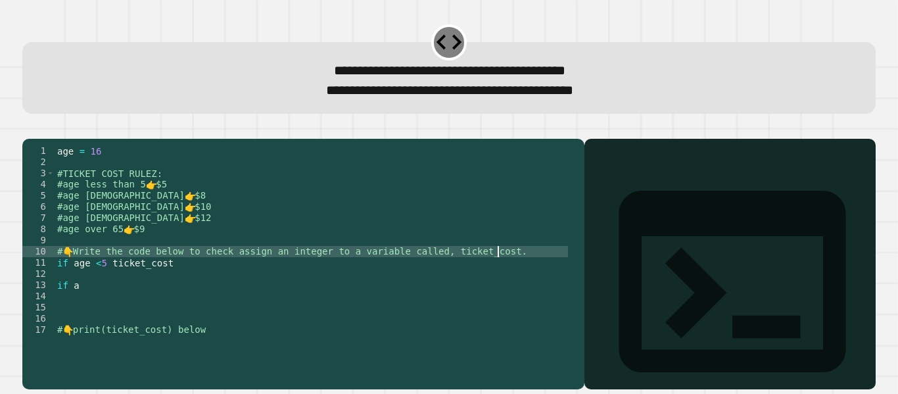
click at [522, 272] on div "age = 16 #TICKET COST RULEZ: #age less than 5 👉 $5 #age 5 to 13 👉 $8 #age 14 to…" at bounding box center [311, 251] width 513 height 212
type textarea "**********"
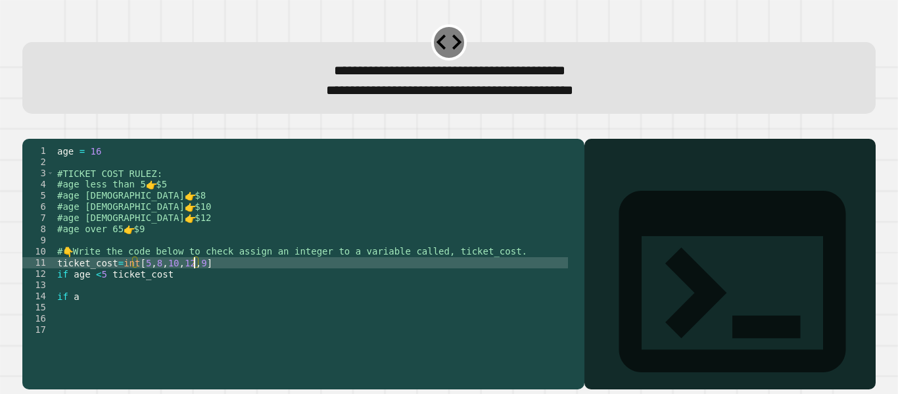
scroll to position [0, 9]
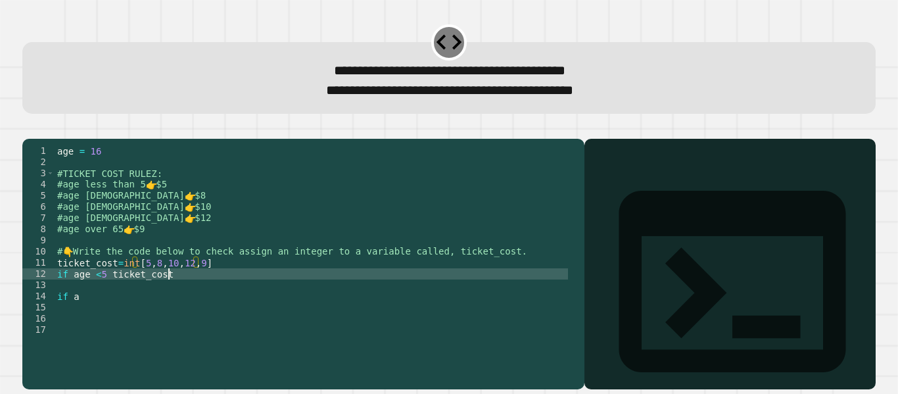
click at [191, 296] on div "age = 16 #TICKET COST RULEZ: #age less than 5 👉 $5 #age 5 to 13 👉 $8 #age 14 to…" at bounding box center [311, 251] width 513 height 212
type textarea "**********"
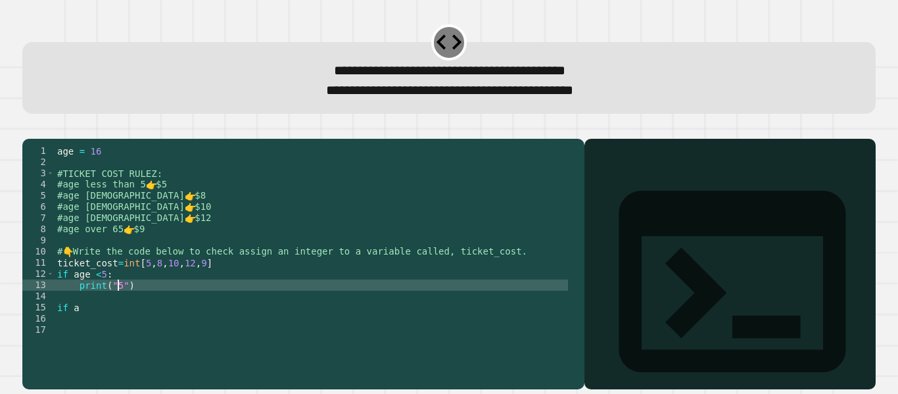
scroll to position [0, 4]
click at [112, 305] on div "age = 16 #TICKET COST RULEZ: #age less than 5 👉 $5 #age 5 to 13 👉 $8 #age 14 to…" at bounding box center [311, 251] width 513 height 212
click at [125, 306] on div "age = 16 #TICKET COST RULEZ: #age less than 5 👉 $5 #age 5 to 13 👉 $8 #age 14 to…" at bounding box center [311, 251] width 513 height 212
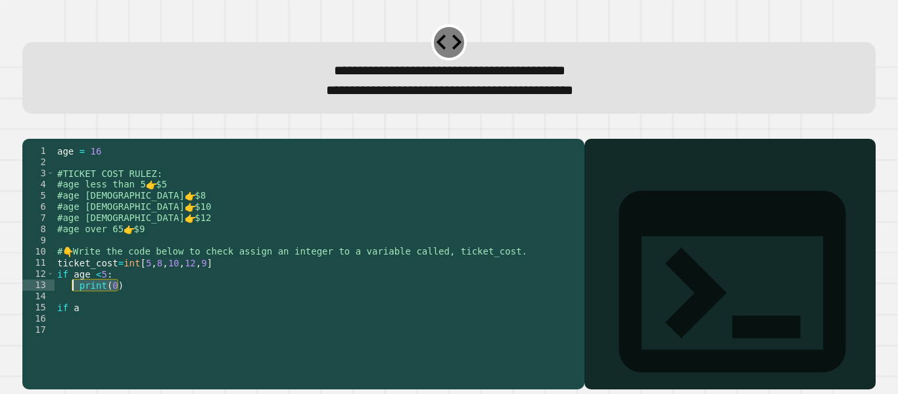
drag, startPoint x: 132, startPoint y: 305, endPoint x: 72, endPoint y: 306, distance: 59.8
click at [72, 306] on div "age = 16 #TICKET COST RULEZ: #age less than 5 👉 $5 #age 5 to 13 👉 $8 #age 14 to…" at bounding box center [311, 251] width 513 height 212
type textarea "********"
click at [112, 304] on div "age = 16 #TICKET COST RULEZ: #age less than 5 👉 $5 #age 5 to 13 👉 $8 #age 14 to…" at bounding box center [311, 240] width 513 height 190
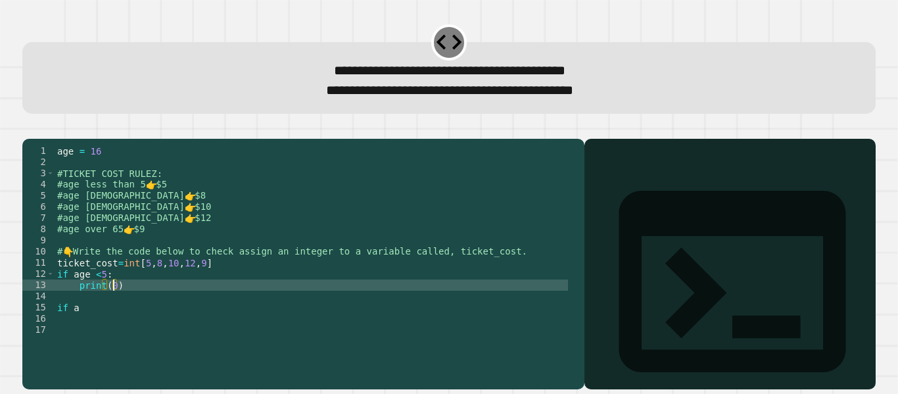
click at [131, 304] on div "age = 16 #TICKET COST RULEZ: #age less than 5 👉 $5 #age 5 to 13 👉 $8 #age 14 to…" at bounding box center [311, 251] width 513 height 212
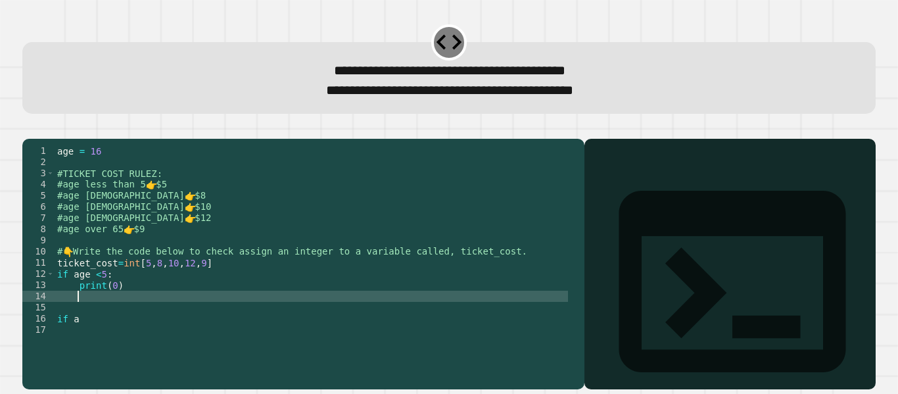
scroll to position [0, 0]
type textarea "*"
click at [101, 317] on div "age = 16 #TICKET COST RULEZ: #age less than 5 👉 $5 #age 5 to 13 👉 $8 #age 14 to…" at bounding box center [311, 251] width 513 height 212
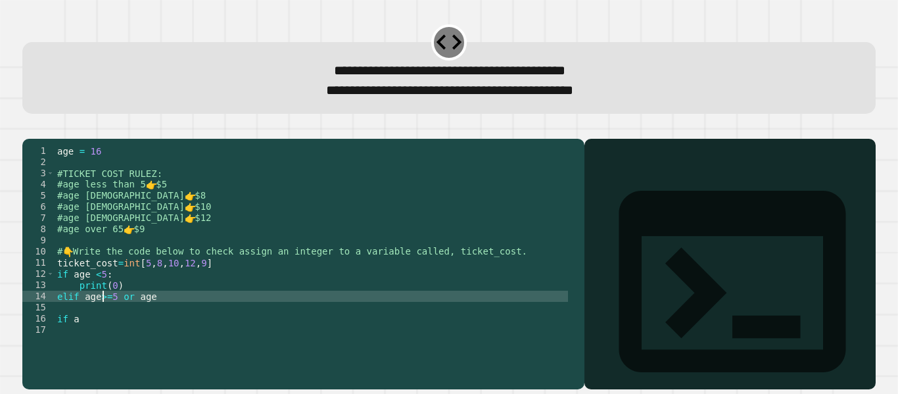
click at [150, 316] on div "age = 16 #TICKET COST RULEZ: #age less than 5 👉 $5 #age 5 to 13 👉 $8 #age 14 to…" at bounding box center [311, 251] width 513 height 212
type textarea "**********"
click at [172, 316] on div "age = 16 #TICKET COST RULEZ: #age less than 5 👉 $5 #age 5 to 13 👉 $8 #age 14 to…" at bounding box center [311, 251] width 513 height 212
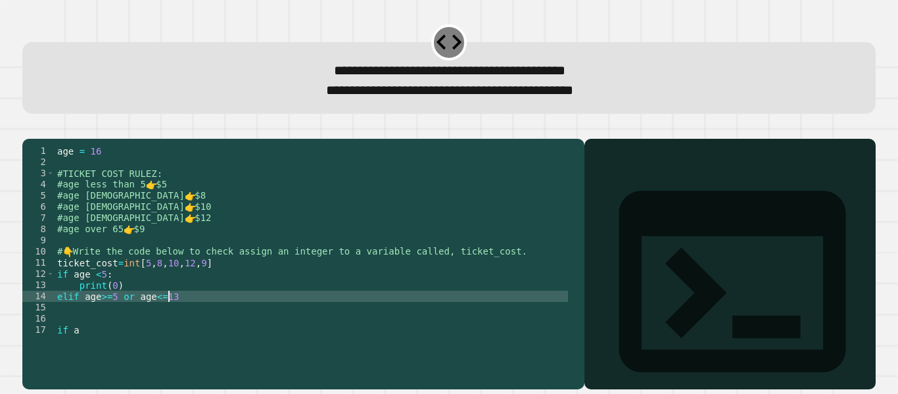
type textarea "**********"
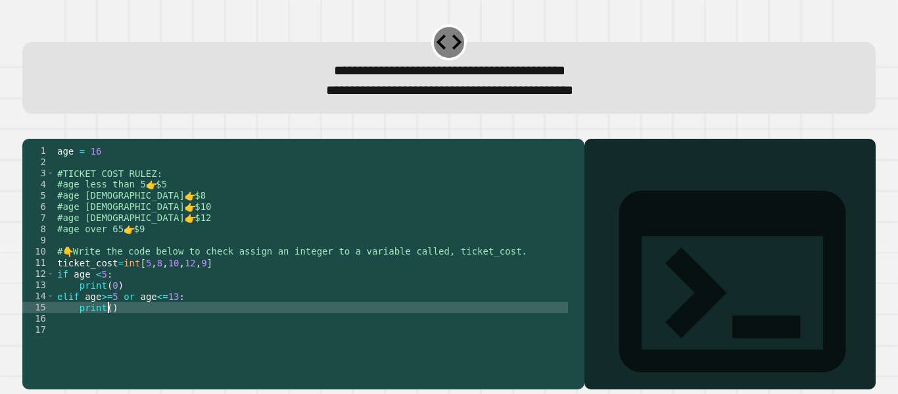
scroll to position [0, 3]
type textarea "*******"
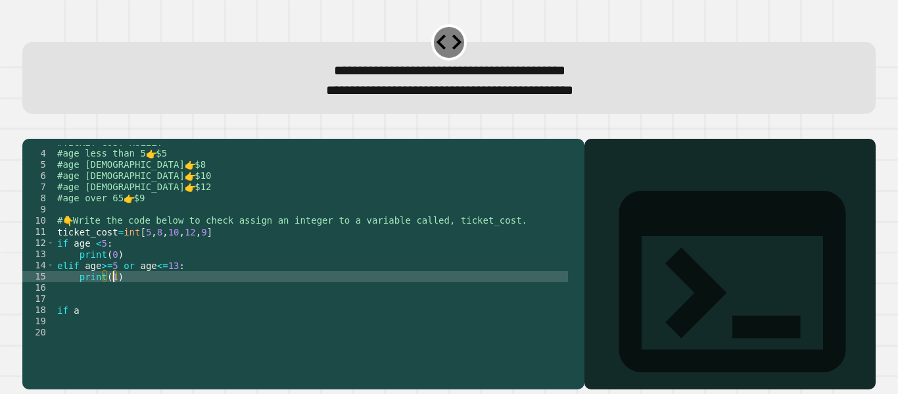
scroll to position [31, 0]
click at [135, 311] on div "#TICKET COST RULEZ: #age less than 5 👉 $5 #age 5 to 13 👉 $8 #age 14 to 18 👉 $10…" at bounding box center [311, 243] width 513 height 212
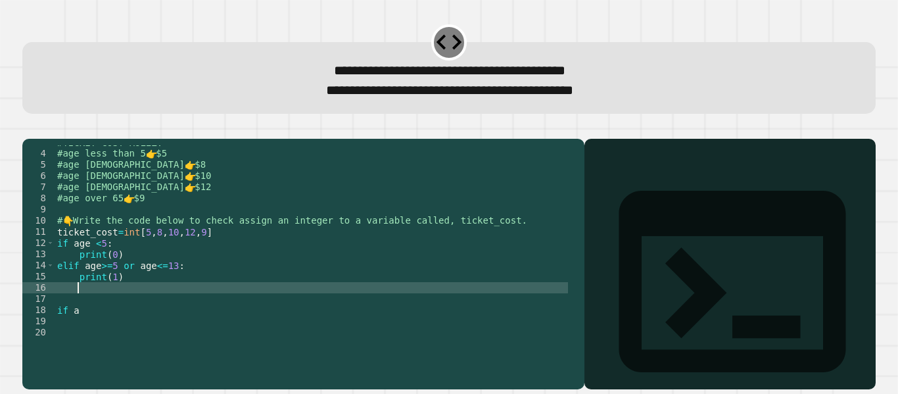
scroll to position [0, 1]
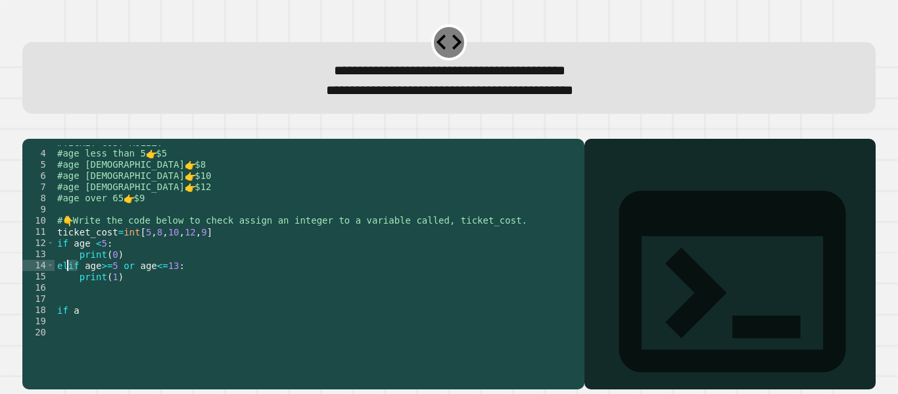
drag, startPoint x: 76, startPoint y: 288, endPoint x: 69, endPoint y: 287, distance: 6.7
click at [69, 287] on div "#TICKET COST RULEZ: #age less than 5 👉 $5 #age 5 to 13 👉 $8 #age 14 to 18 👉 $10…" at bounding box center [311, 243] width 513 height 212
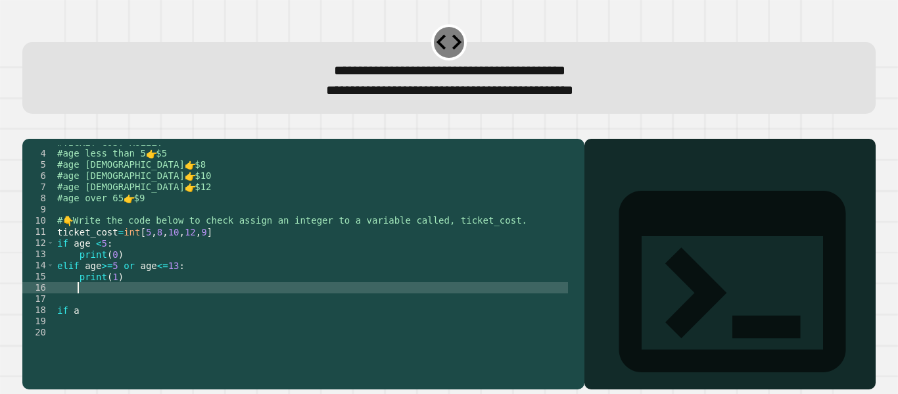
click at [126, 310] on div "#TICKET COST RULEZ: #age less than 5 👉 $5 #age 5 to 13 👉 $8 #age 14 to 18 👉 $10…" at bounding box center [311, 243] width 513 height 212
click at [127, 282] on div "#TICKET COST RULEZ: #age less than 5 👉 $5 #age 5 to 13 👉 $8 #age 14 to 18 👉 $10…" at bounding box center [311, 243] width 513 height 212
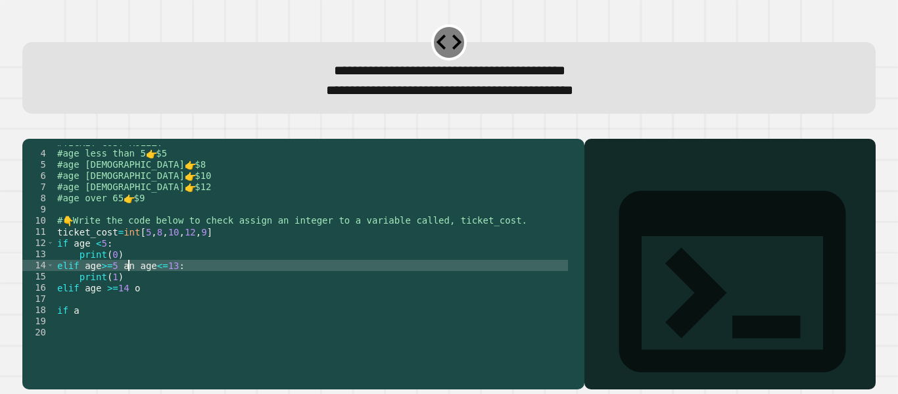
scroll to position [0, 6]
click at [141, 310] on div "#TICKET COST RULEZ: #age less than 5 👉 $5 #age 5 to 13 👉 $8 #age 14 to 18 👉 $10…" at bounding box center [311, 243] width 513 height 212
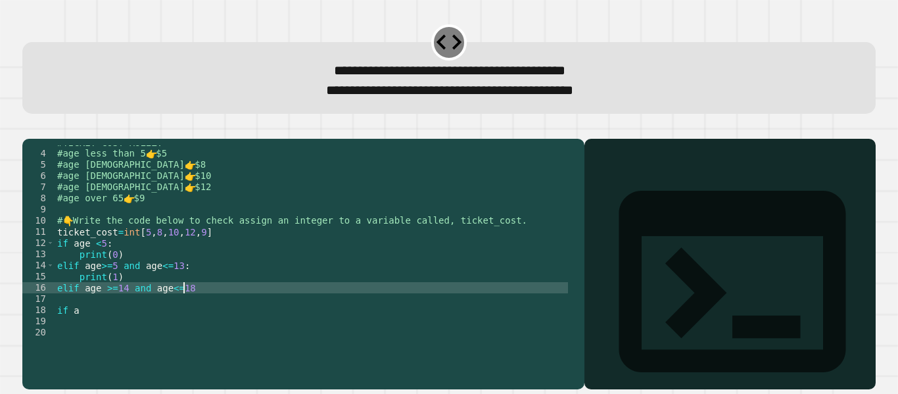
scroll to position [0, 9]
type textarea "**********"
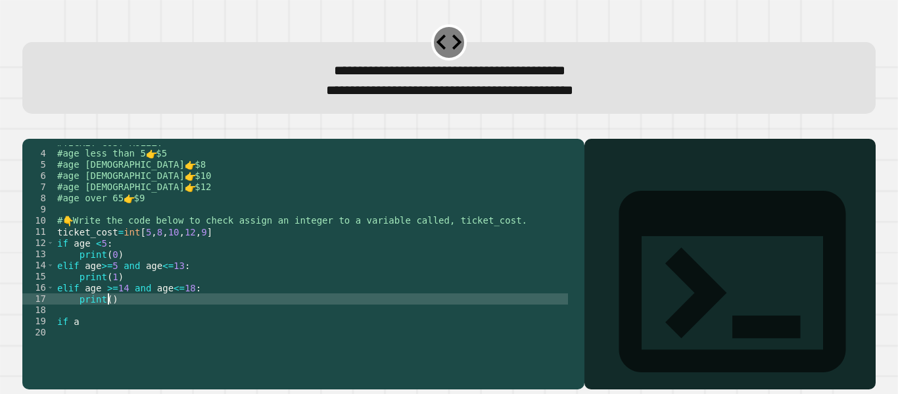
scroll to position [0, 3]
click at [106, 330] on div "#TICKET COST RULEZ: #age less than 5 👉 $5 #age 5 to 13 👉 $8 #age 14 to 18 👉 $10…" at bounding box center [311, 243] width 513 height 212
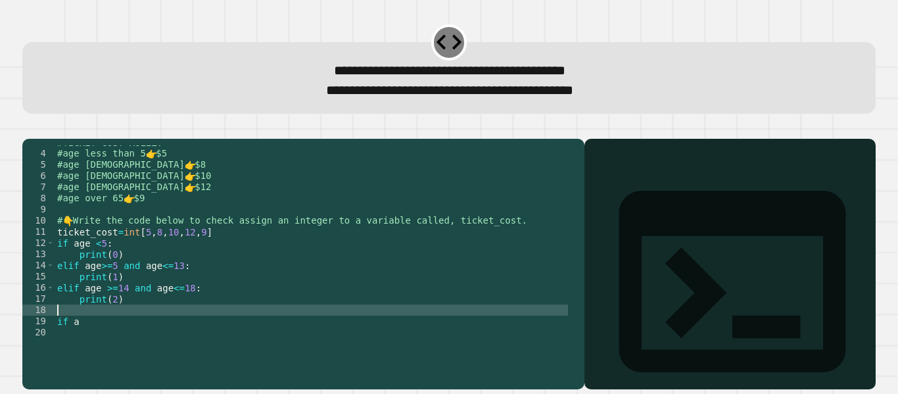
scroll to position [0, 0]
click at [101, 343] on div "#TICKET COST RULEZ: #age less than 5 👉 $5 #age 5 to 13 👉 $8 #age 14 to 18 👉 $10…" at bounding box center [311, 243] width 513 height 212
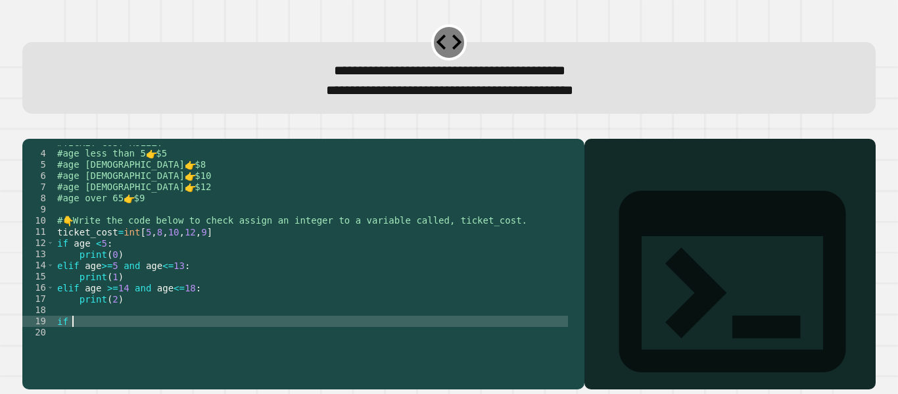
type textarea "*"
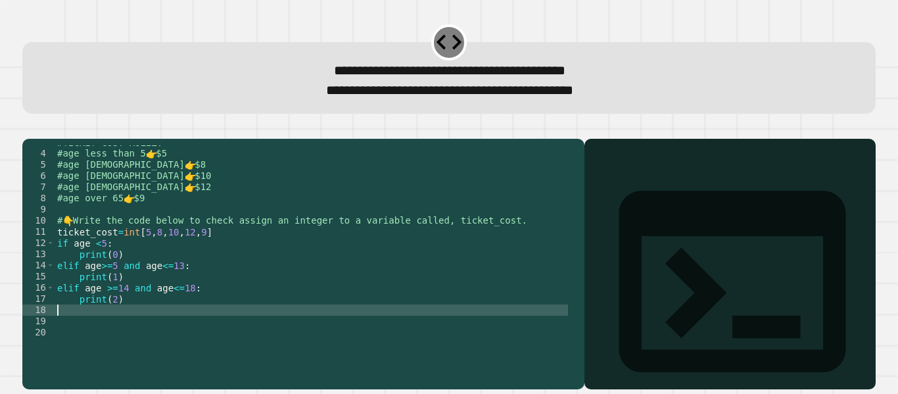
type textarea "********"
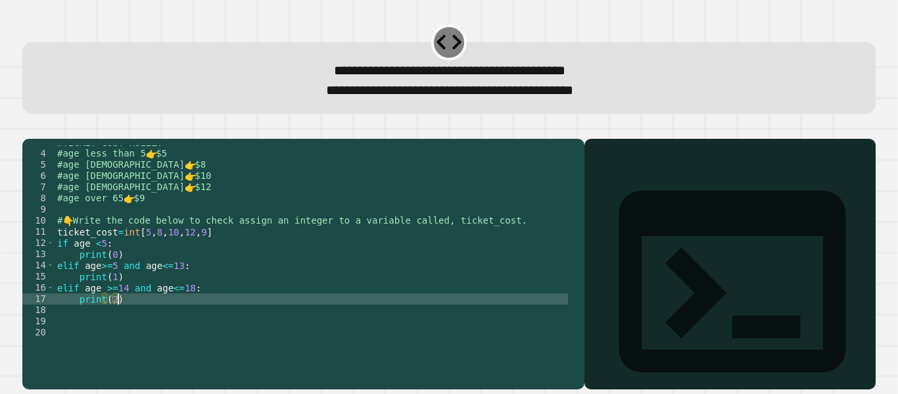
click at [101, 342] on div "#TICKET COST RULEZ: #age less than 5 👉 $5 #age 5 to 13 👉 $8 #age 14 to 18 👉 $10…" at bounding box center [311, 243] width 513 height 212
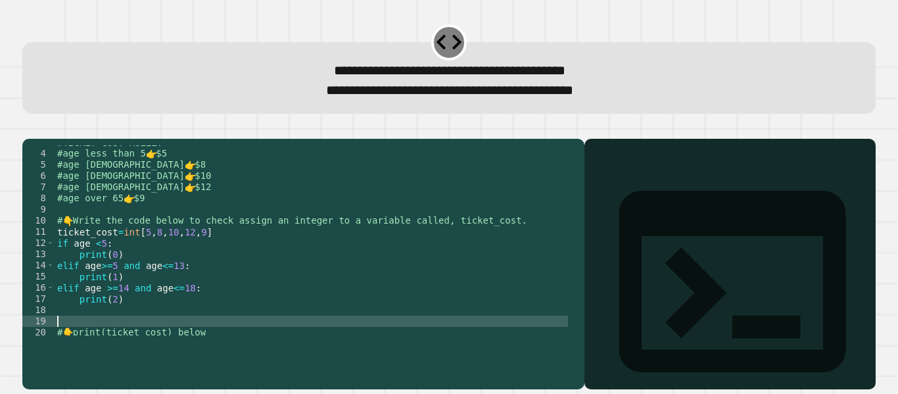
click at [101, 342] on div "#TICKET COST RULEZ: #age less than 5 👉 $5 #age 5 to 13 👉 $8 #age 14 to 18 👉 $10…" at bounding box center [311, 243] width 513 height 212
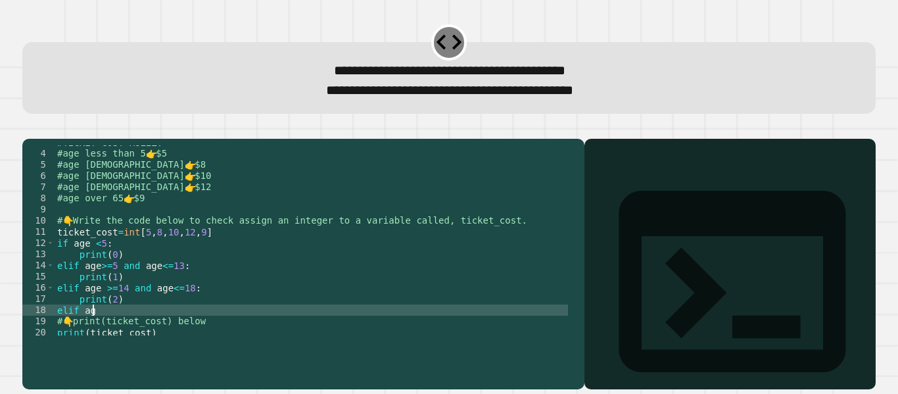
scroll to position [0, 2]
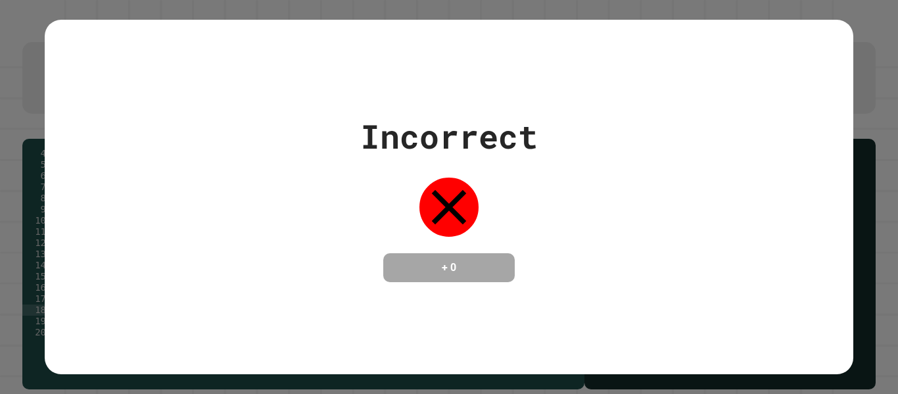
type textarea "********"
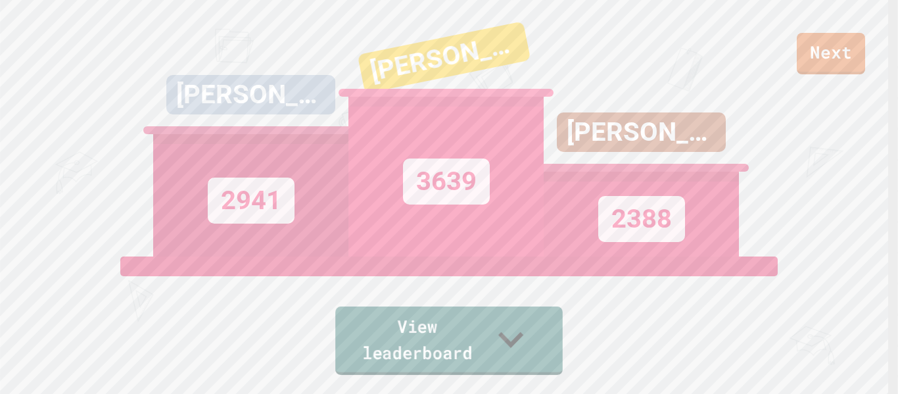
click at [491, 331] on link "View leaderboard" at bounding box center [448, 340] width 227 height 68
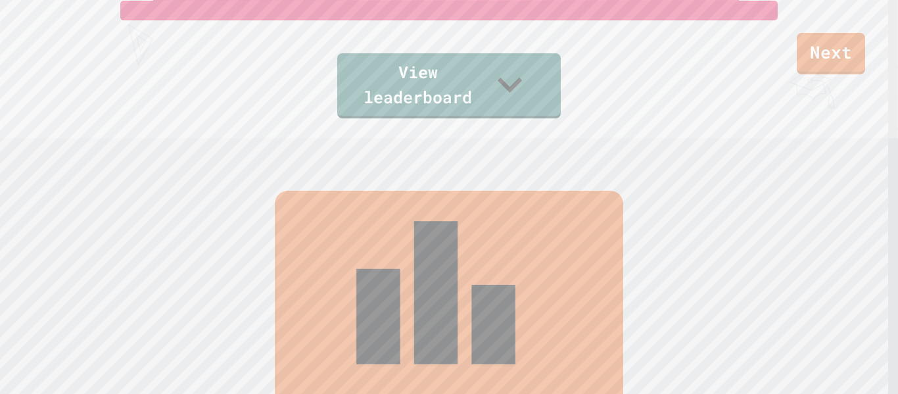
scroll to position [249, 0]
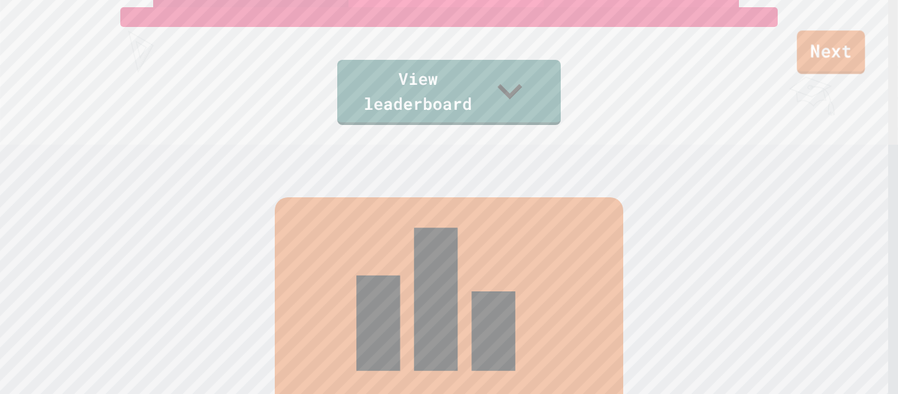
click at [821, 51] on link "Next" at bounding box center [830, 51] width 68 height 43
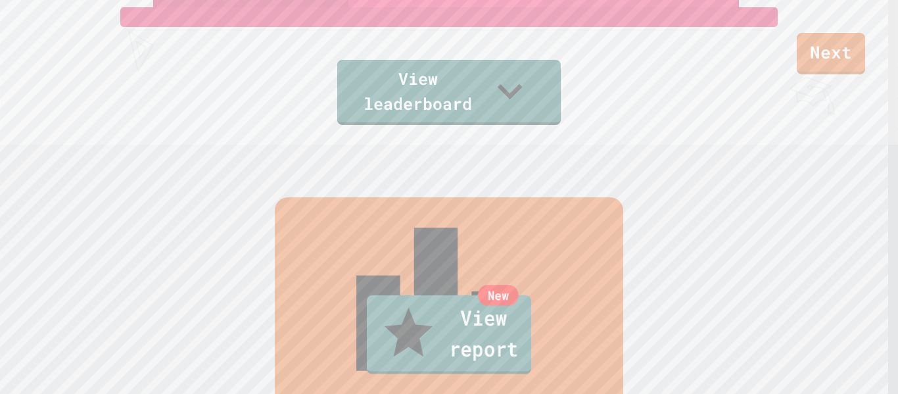
click at [415, 355] on link "New View report" at bounding box center [449, 334] width 164 height 79
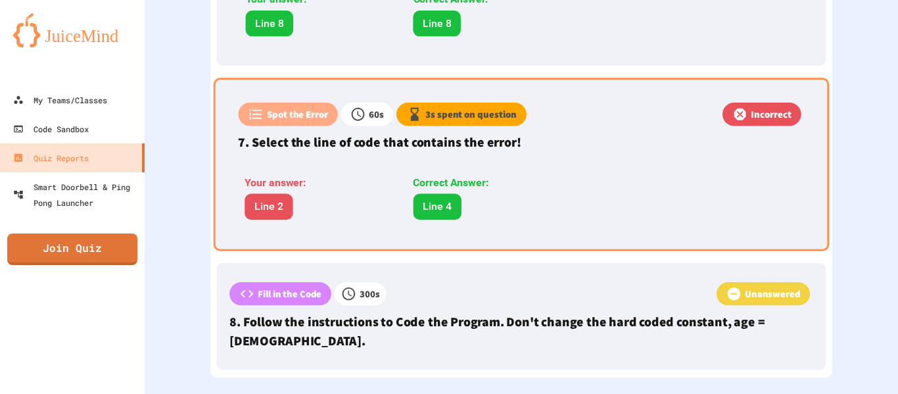
scroll to position [1315, 0]
